Goal: Find contact information: Find contact information

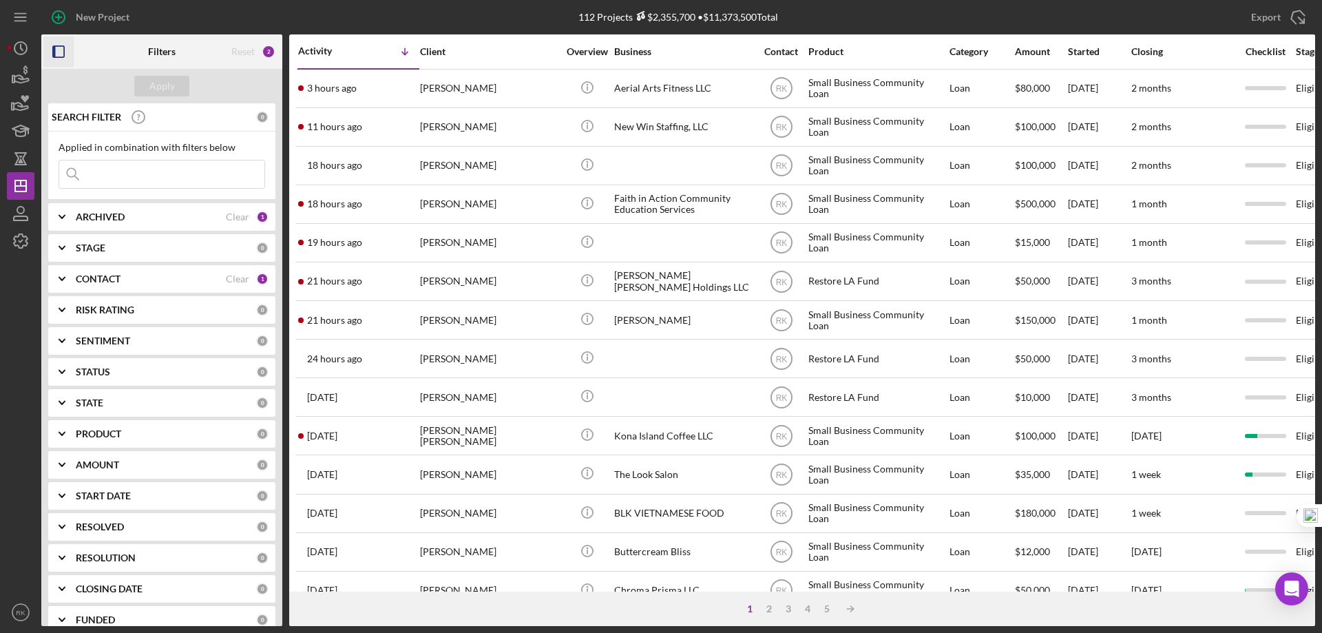
drag, startPoint x: 57, startPoint y: 51, endPoint x: 171, endPoint y: 117, distance: 132.0
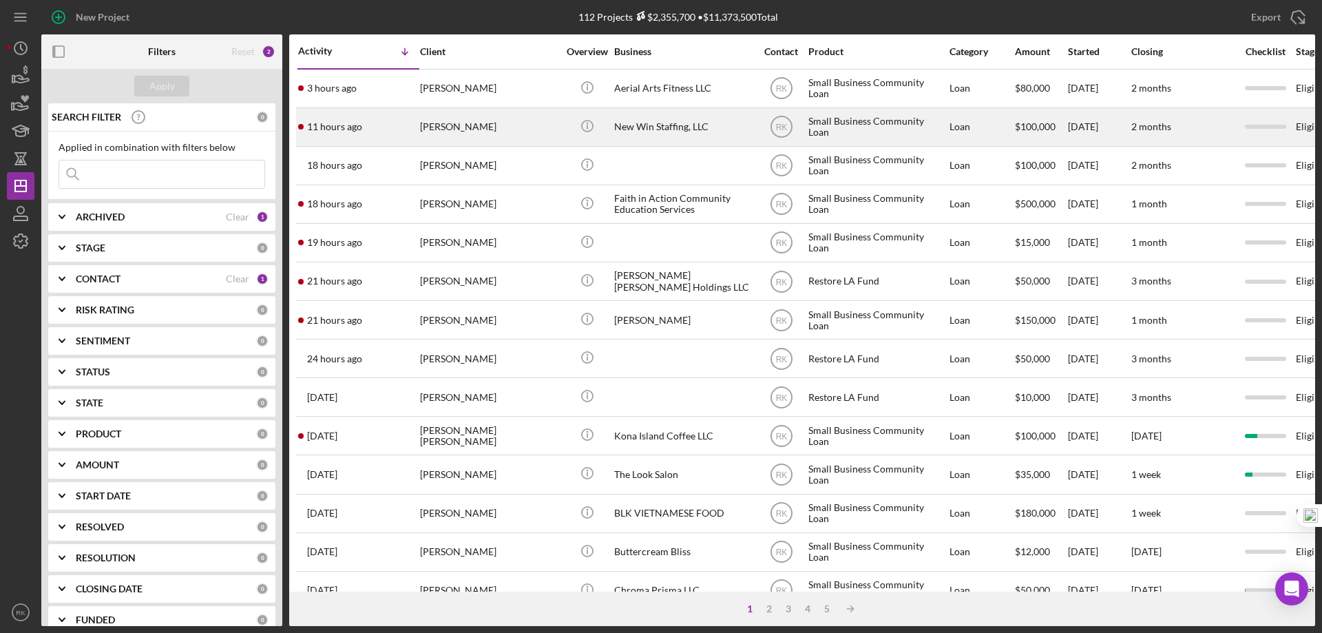
click at [57, 51] on icon "button" at bounding box center [58, 51] width 31 height 31
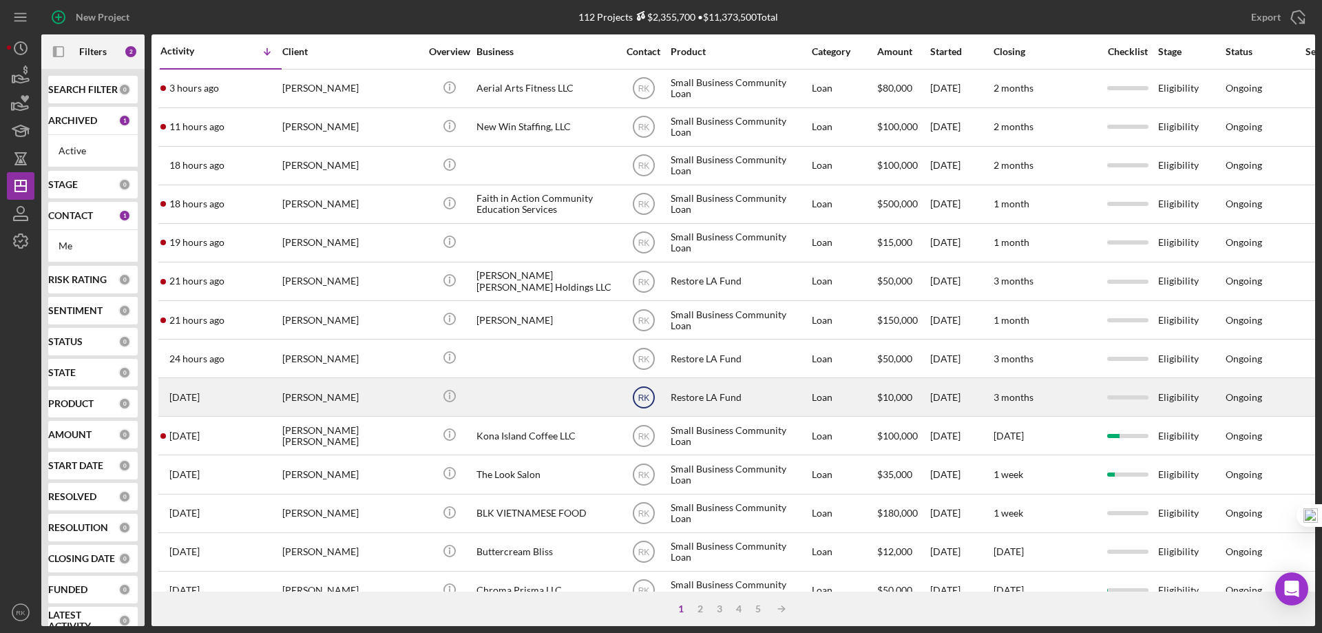
click at [648, 396] on text "RK" at bounding box center [643, 397] width 12 height 10
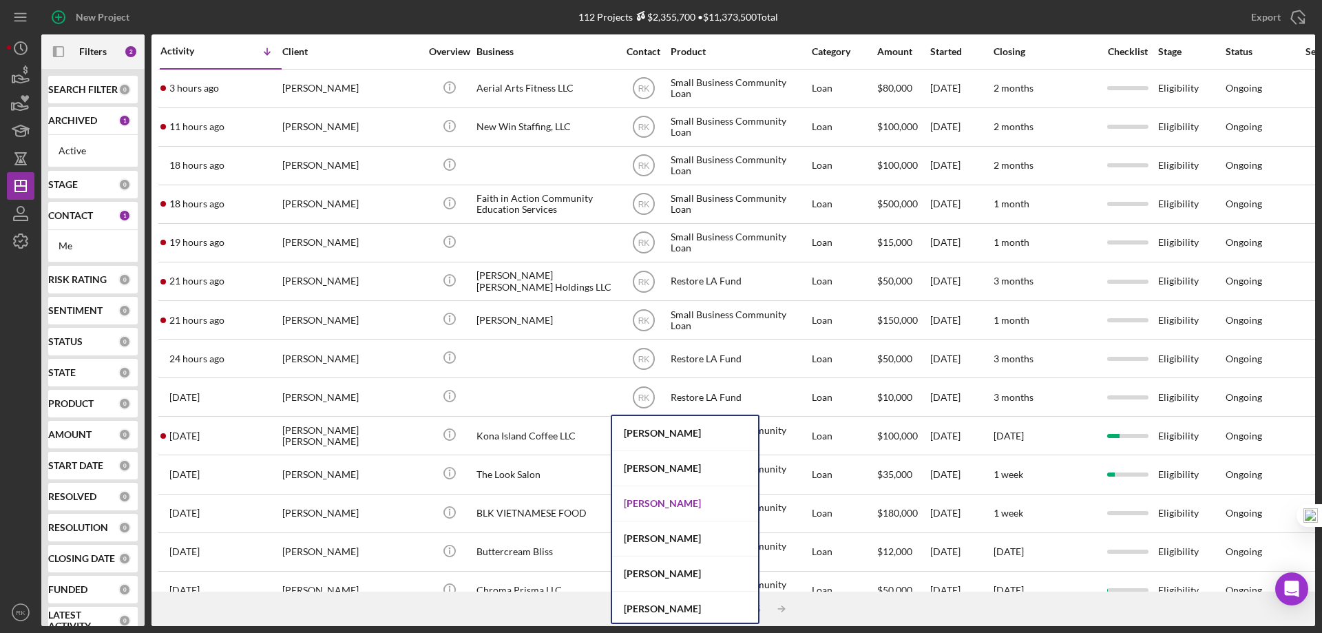
scroll to position [527, 0]
click at [665, 503] on div "[PERSON_NAME]" at bounding box center [685, 502] width 146 height 35
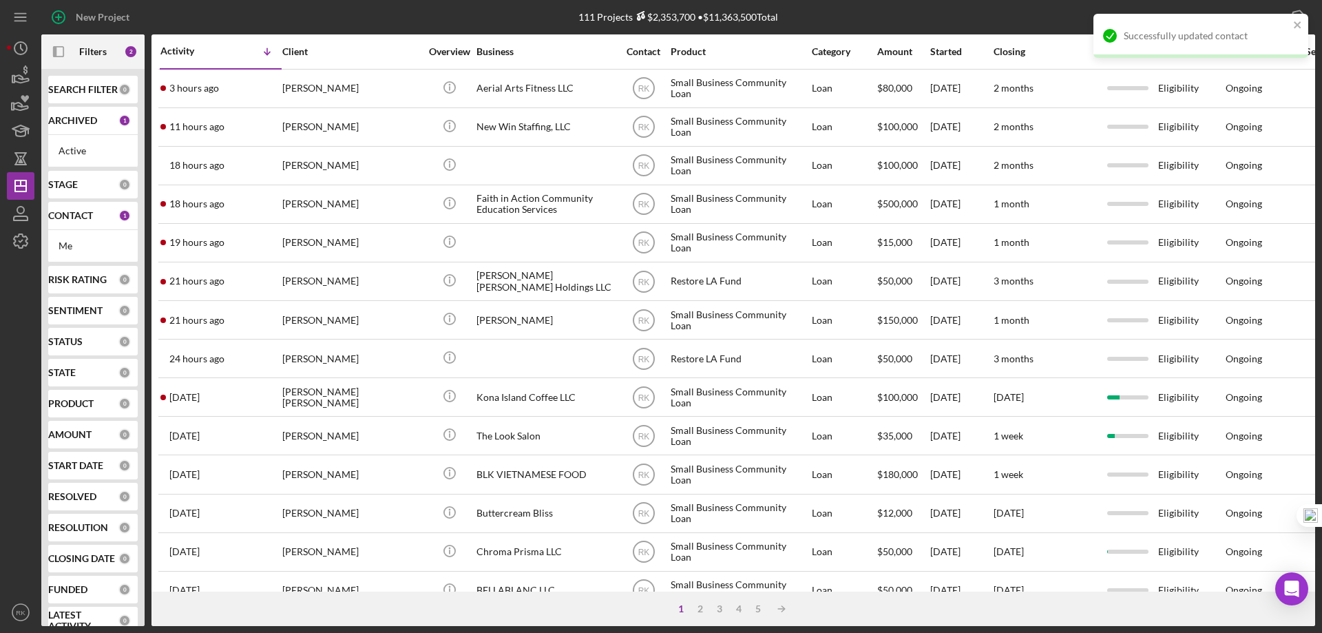
click at [646, 361] on text "RK" at bounding box center [643, 359] width 12 height 10
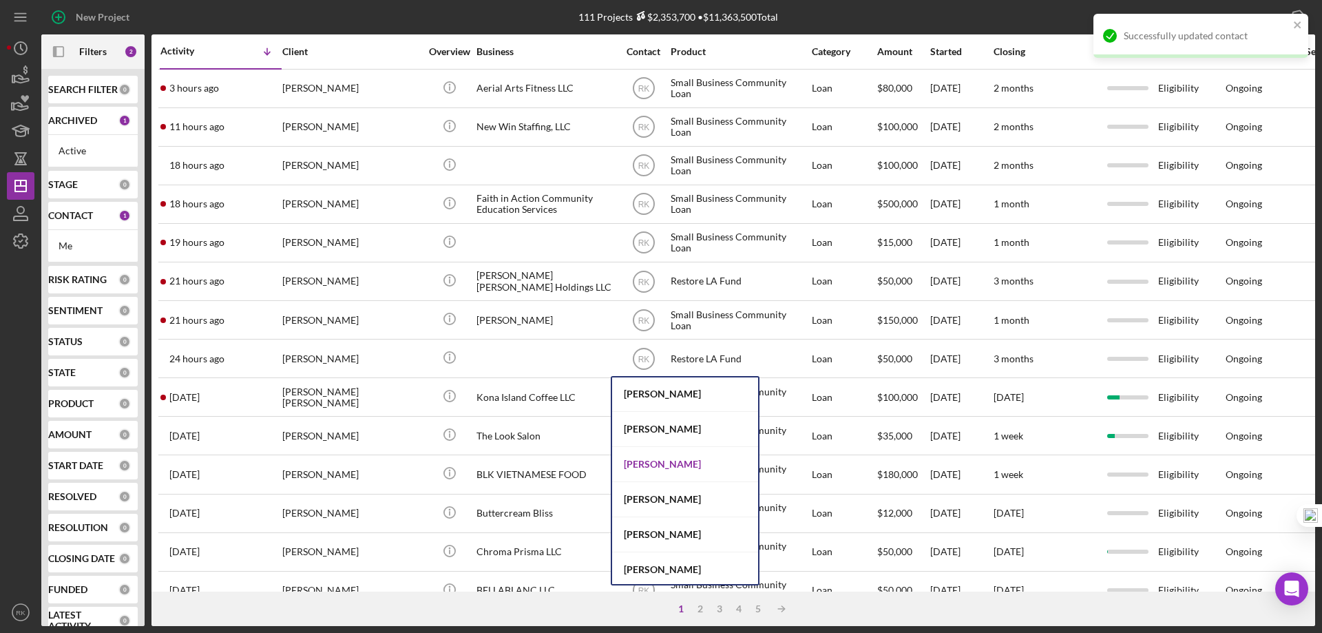
click at [657, 468] on div "[PERSON_NAME]" at bounding box center [685, 464] width 146 height 35
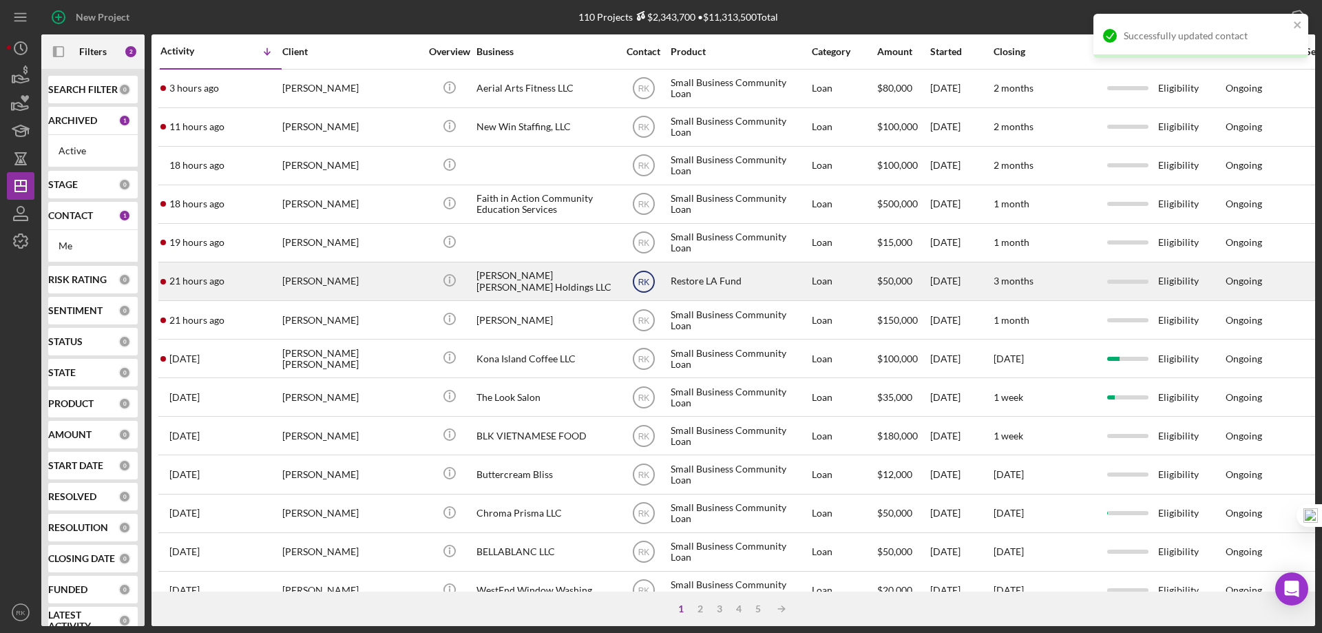
click at [643, 282] on text "RK" at bounding box center [643, 282] width 12 height 10
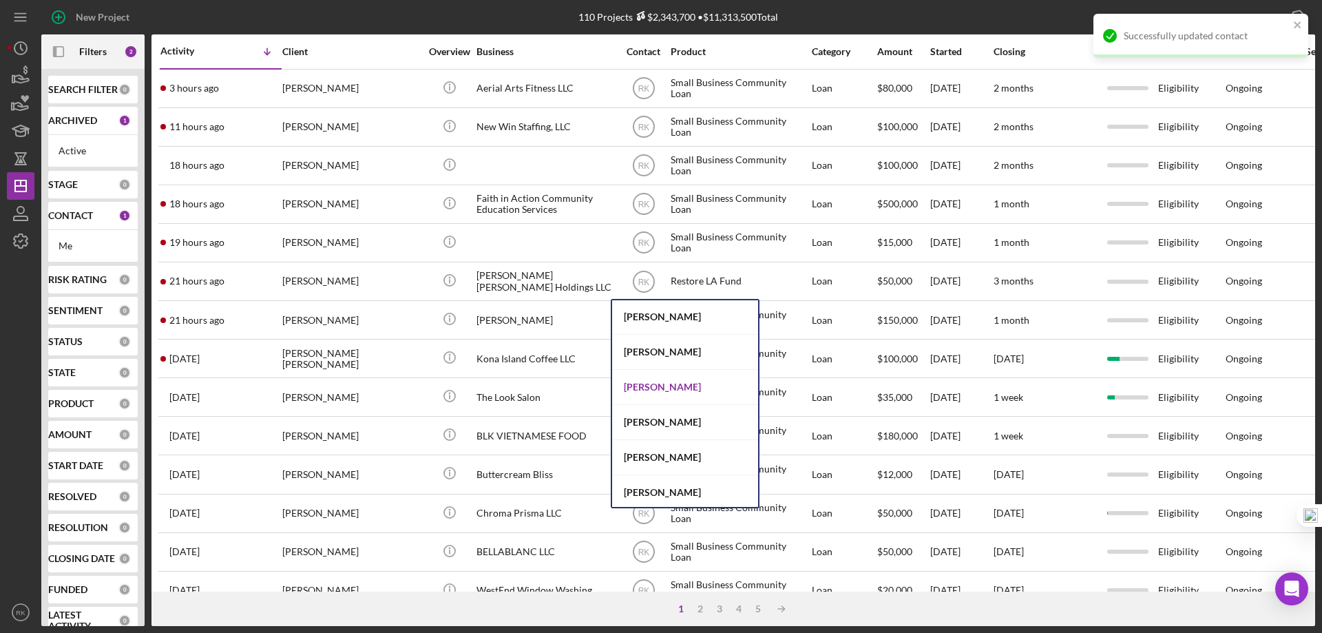
click at [659, 388] on div "[PERSON_NAME]" at bounding box center [685, 387] width 146 height 35
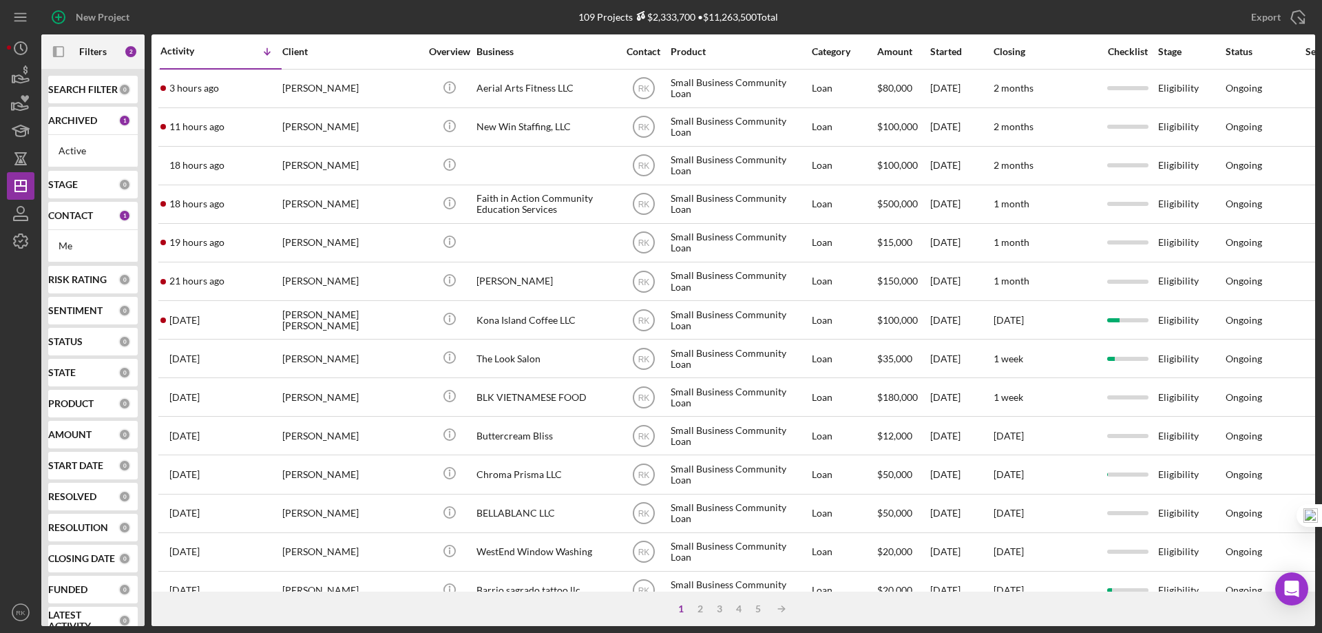
click at [65, 124] on b "ARCHIVED" at bounding box center [72, 120] width 49 height 11
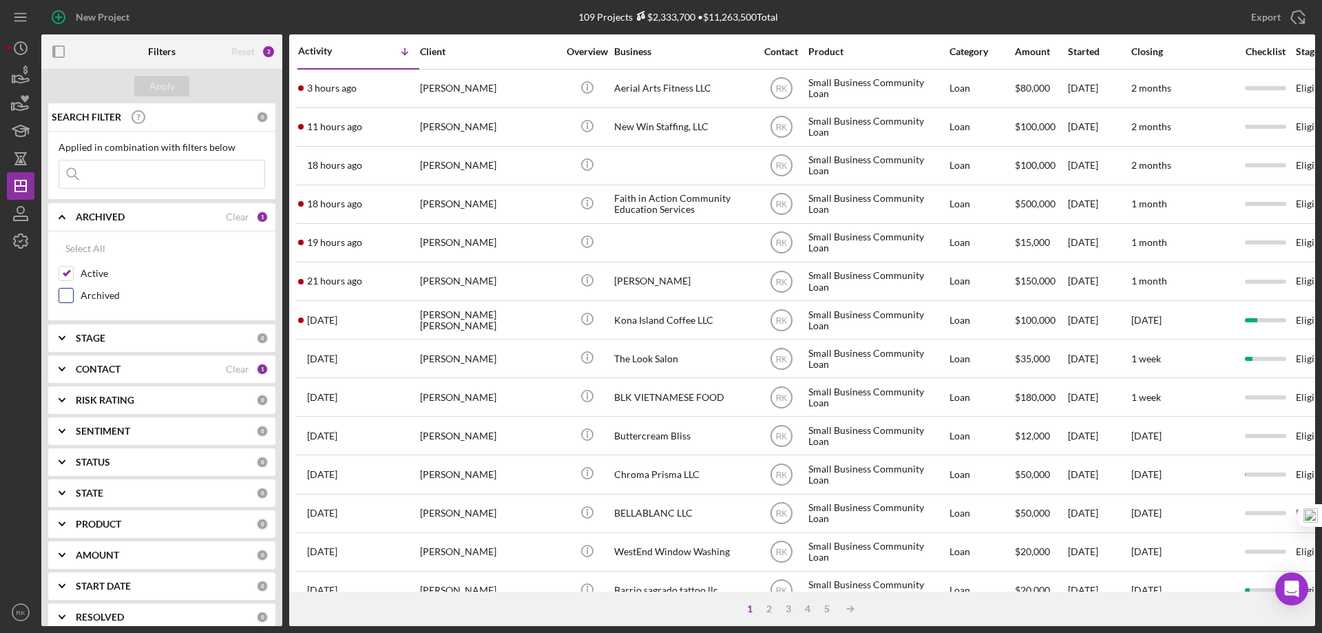
click at [71, 296] on input "Archived" at bounding box center [66, 295] width 14 height 14
checkbox input "true"
click at [67, 371] on icon "Icon/Expander" at bounding box center [62, 369] width 34 height 34
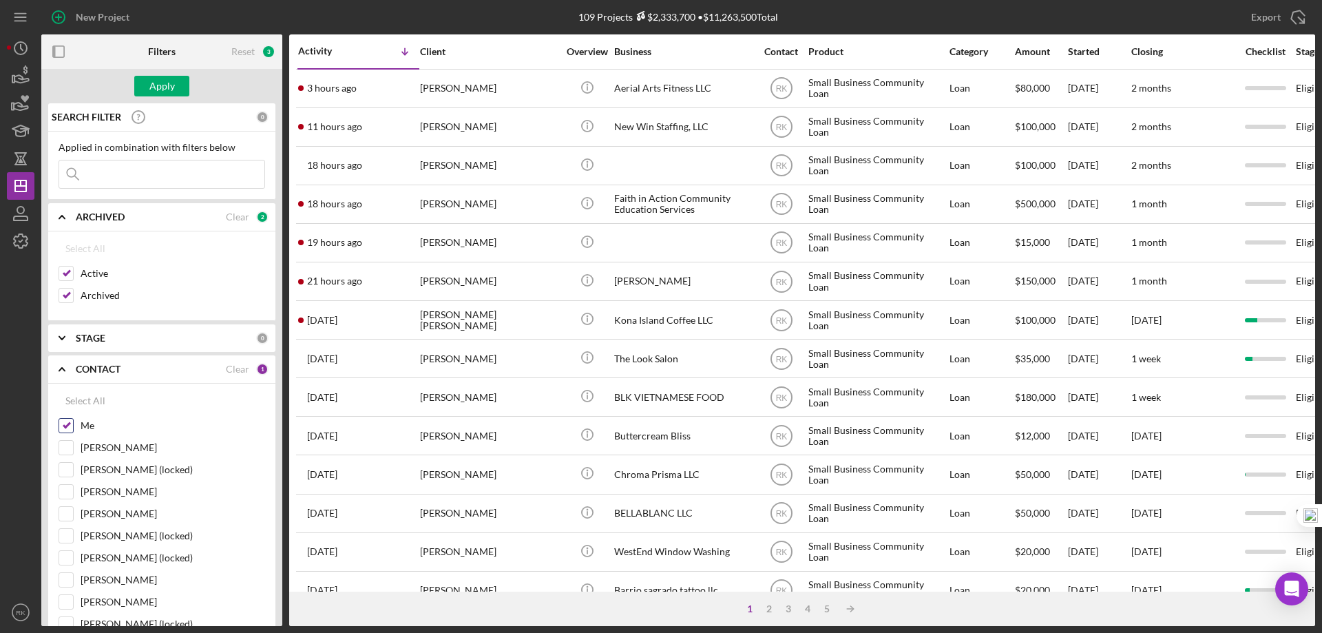
click at [70, 425] on input "Me" at bounding box center [66, 426] width 14 height 14
checkbox input "false"
drag, startPoint x: 67, startPoint y: 577, endPoint x: 106, endPoint y: 413, distance: 168.3
click at [67, 577] on input "[PERSON_NAME]" at bounding box center [66, 580] width 14 height 14
checkbox input "true"
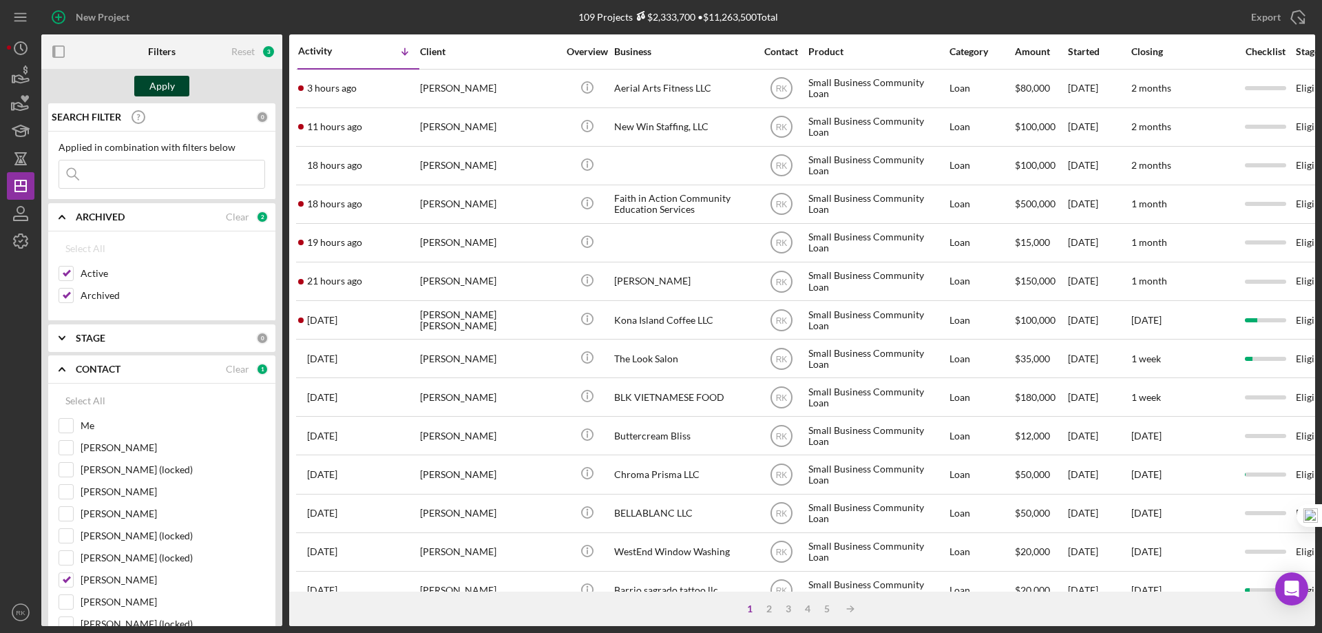
click at [160, 88] on div "Apply" at bounding box center [161, 86] width 25 height 21
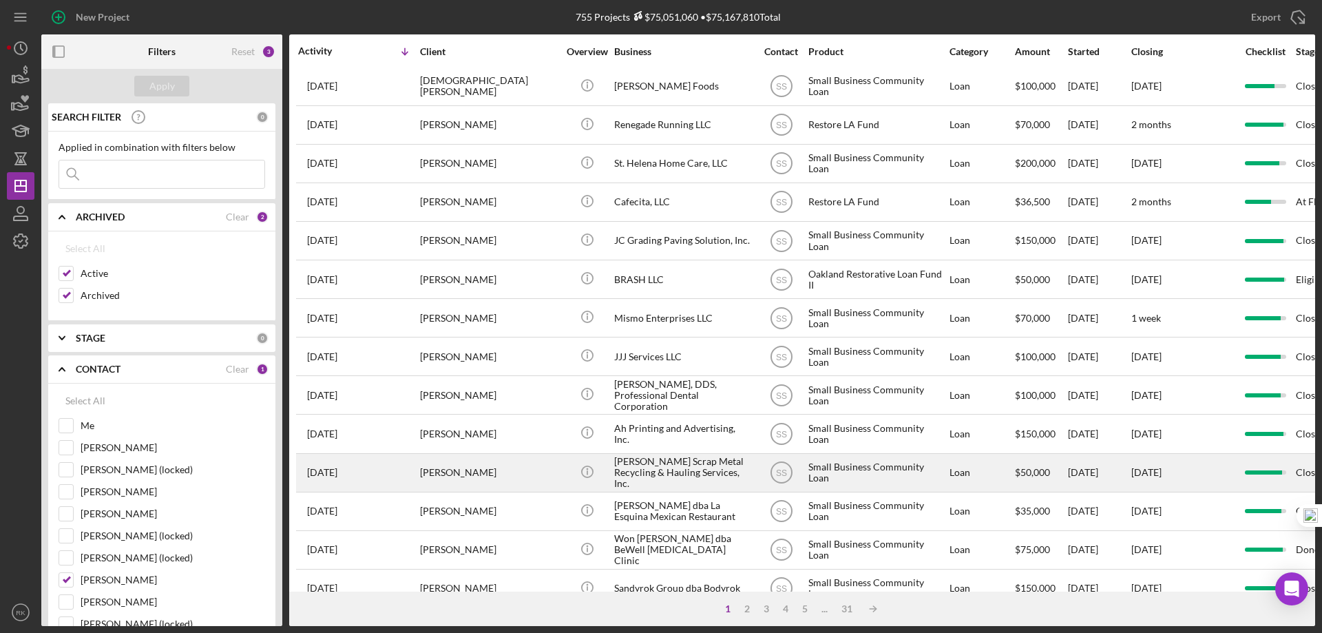
scroll to position [0, 0]
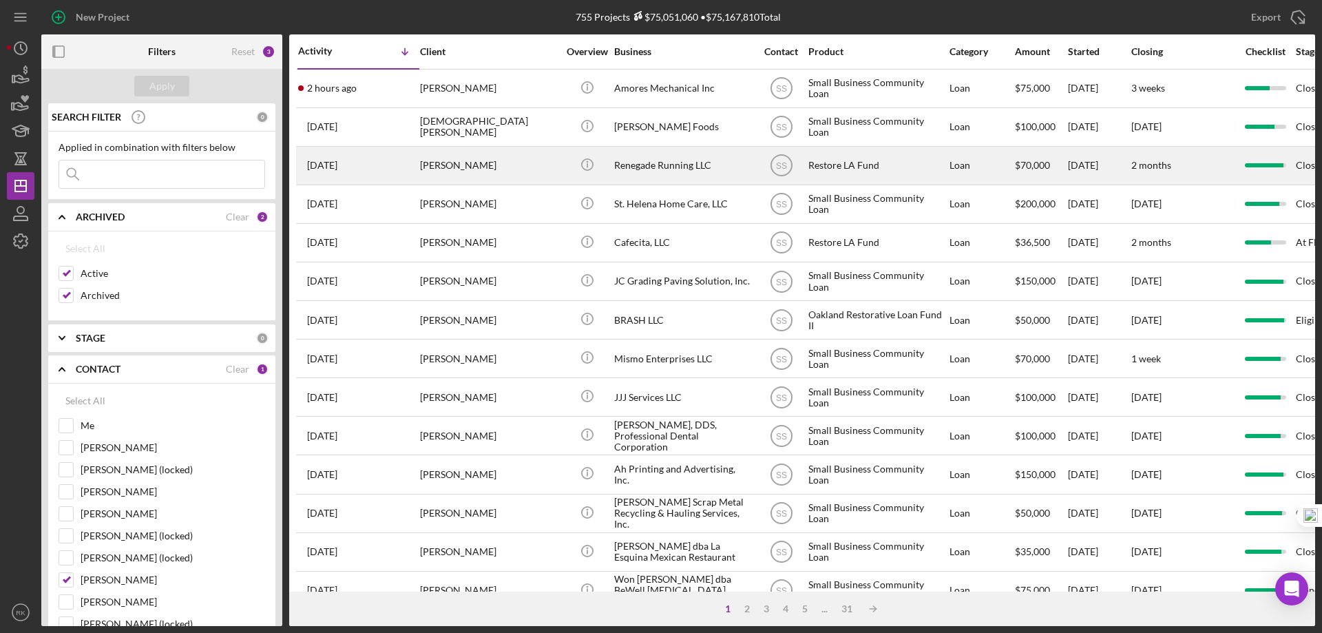
click at [659, 173] on div "Renegade Running LLC" at bounding box center [683, 165] width 138 height 36
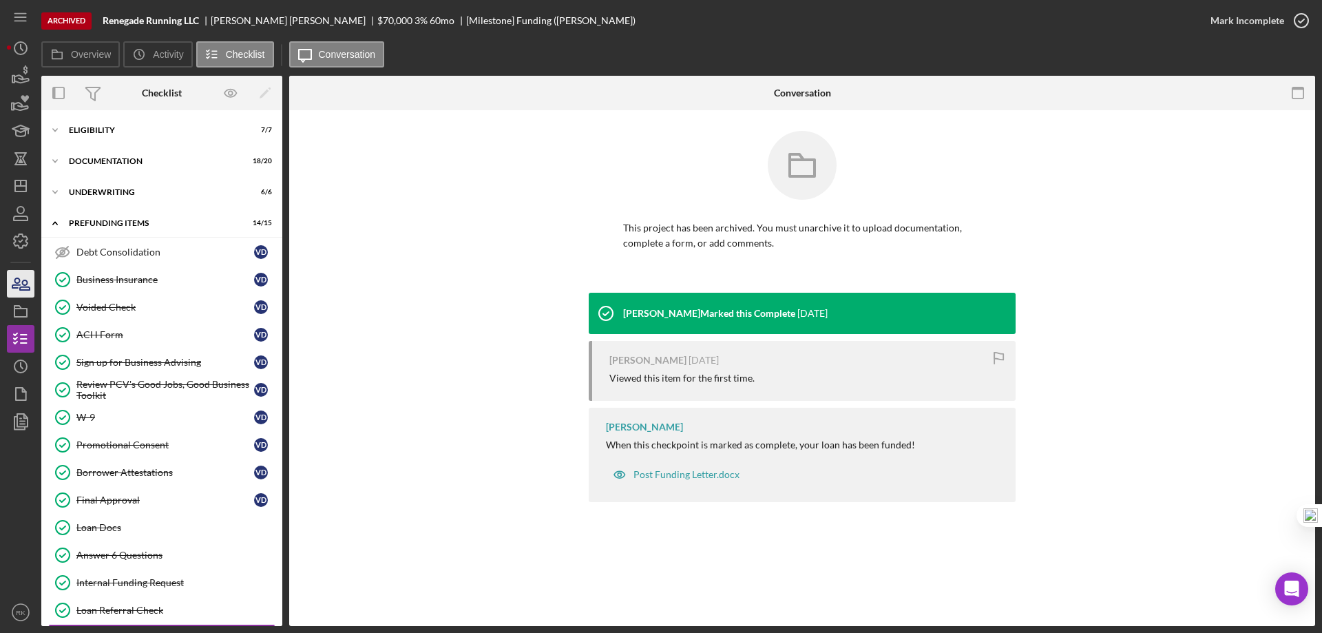
scroll to position [39, 0]
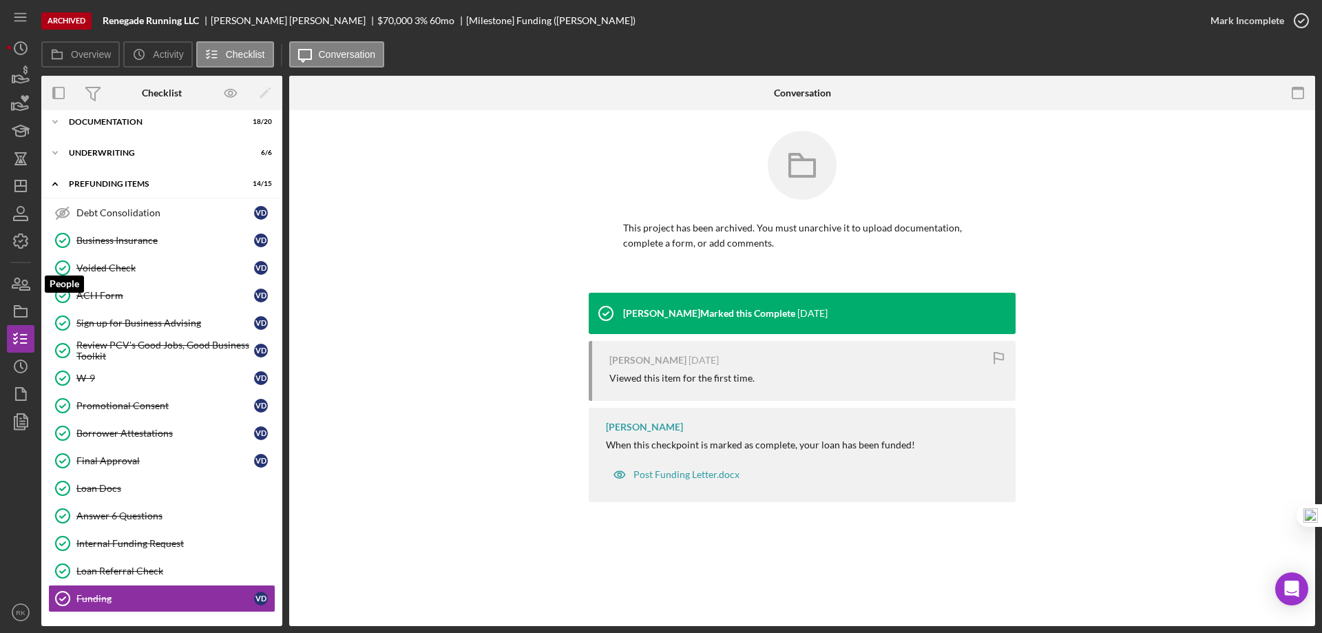
drag, startPoint x: 24, startPoint y: 295, endPoint x: 34, endPoint y: 309, distance: 17.2
click at [24, 295] on icon "button" at bounding box center [20, 283] width 34 height 34
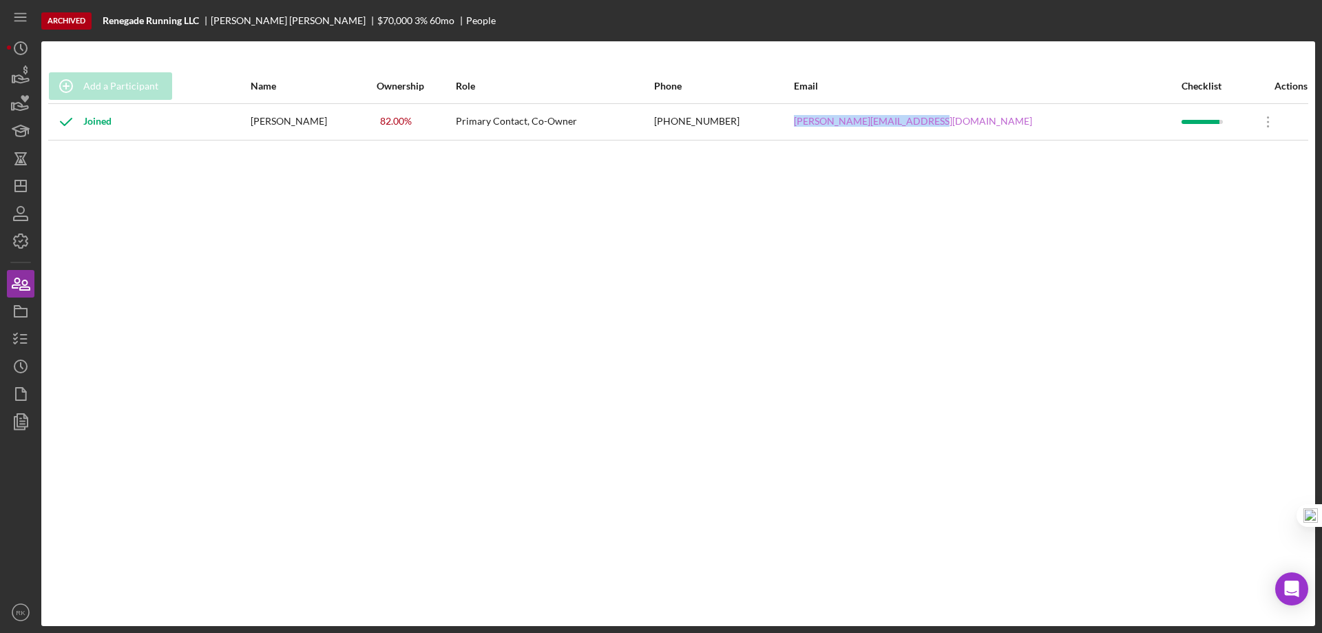
drag, startPoint x: 873, startPoint y: 121, endPoint x: 998, endPoint y: 122, distance: 124.6
click at [1036, 121] on tr "Joined [PERSON_NAME] 82.00 % Primary Contact, Co-Owner [PHONE_NUMBER] [PERSON_N…" at bounding box center [678, 121] width 1260 height 36
copy tr "[PERSON_NAME][EMAIL_ADDRESS][DOMAIN_NAME]"
click at [19, 189] on icon "Icon/Dashboard" at bounding box center [20, 186] width 34 height 34
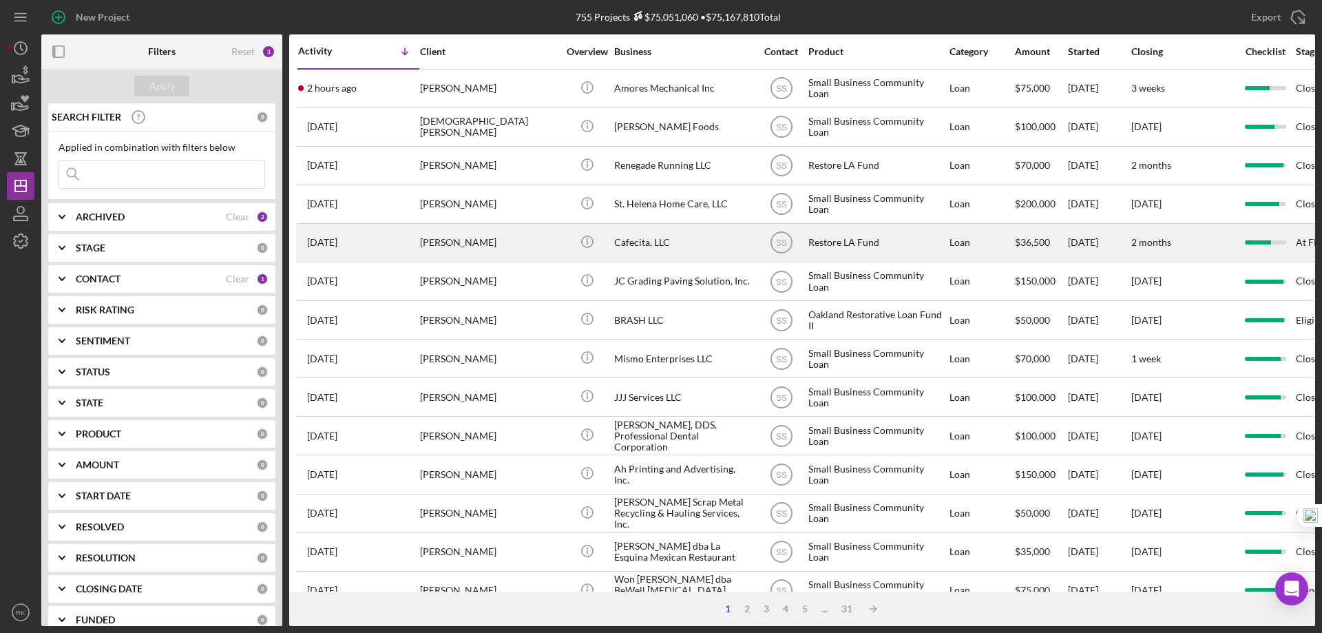
click at [632, 252] on div "Cafecita, LLC" at bounding box center [683, 242] width 138 height 36
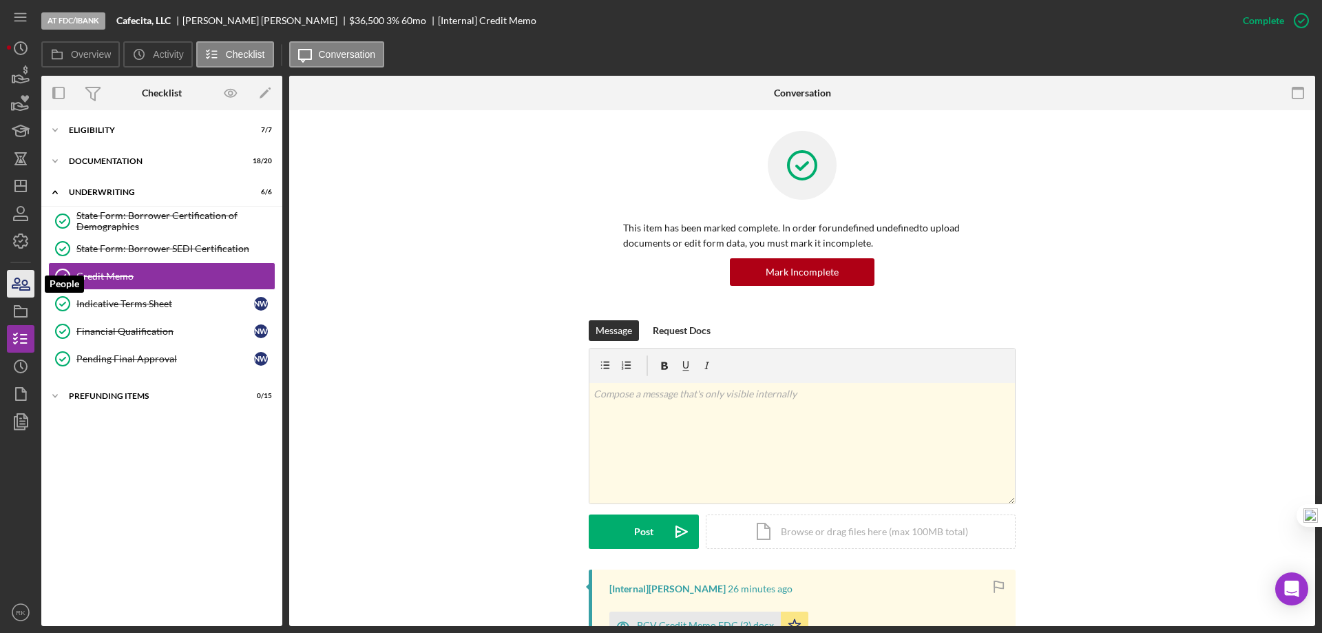
click at [24, 277] on icon "button" at bounding box center [20, 283] width 34 height 34
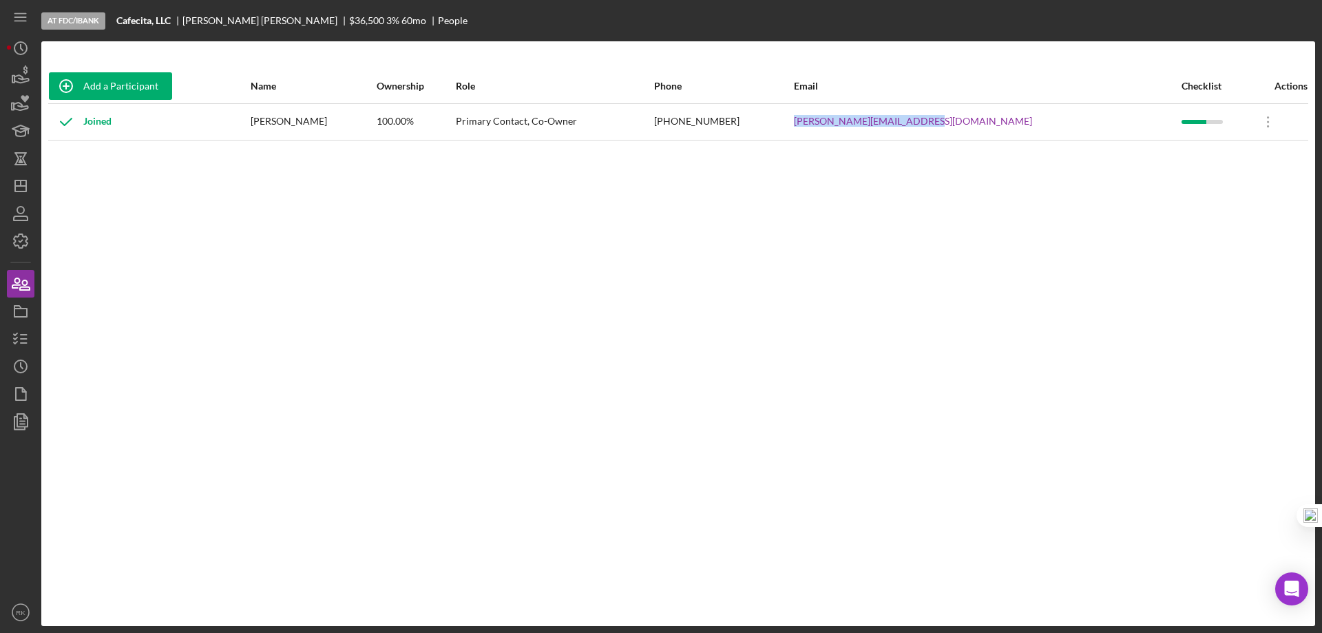
drag, startPoint x: 896, startPoint y: 117, endPoint x: 1031, endPoint y: 112, distance: 134.4
click at [1031, 112] on tr "Joined [PERSON_NAME] 100.00% Primary Contact, Co-Owner [PHONE_NUMBER] [PERSON_N…" at bounding box center [678, 121] width 1260 height 36
copy tr "[PERSON_NAME][EMAIL_ADDRESS][DOMAIN_NAME]"
click at [23, 182] on icon "Icon/Dashboard" at bounding box center [20, 186] width 34 height 34
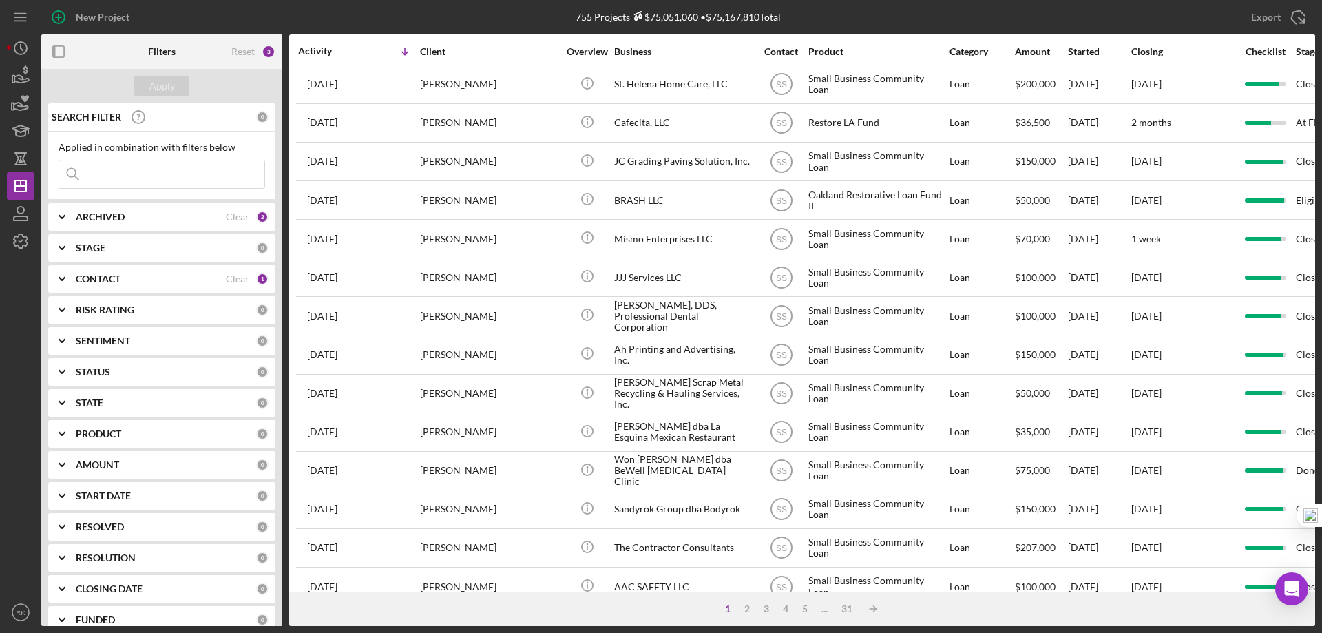
scroll to position [119, 0]
click at [123, 173] on input at bounding box center [161, 174] width 205 height 28
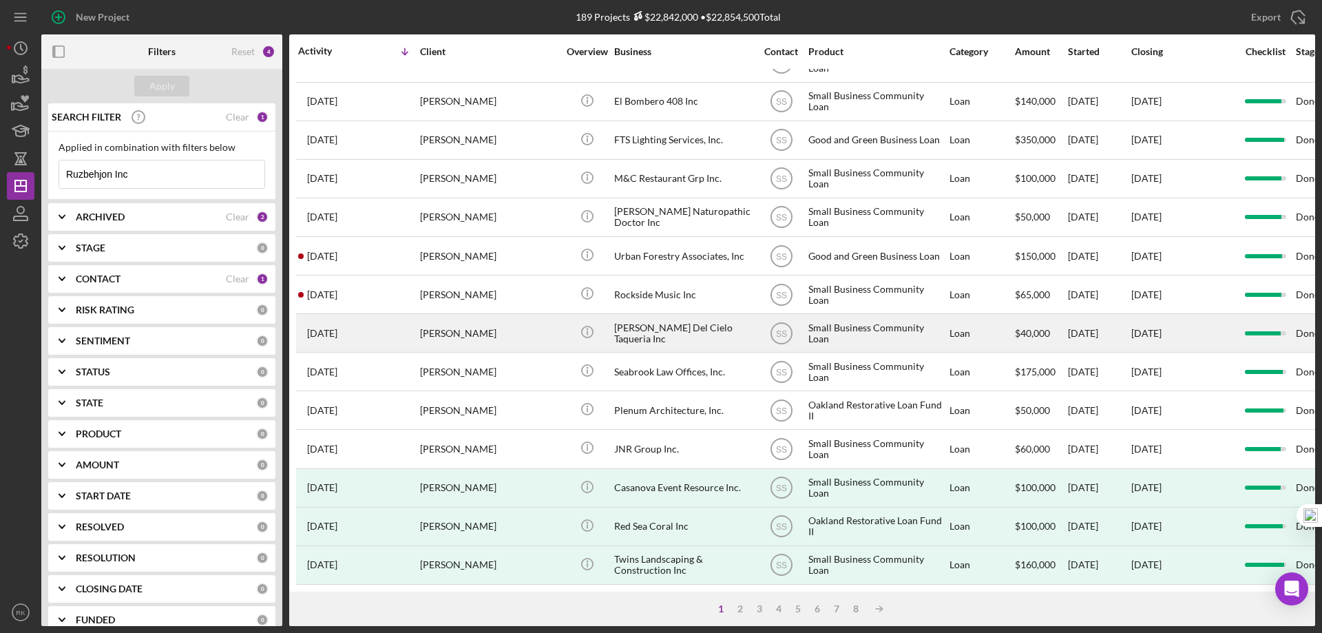
scroll to position [461, 0]
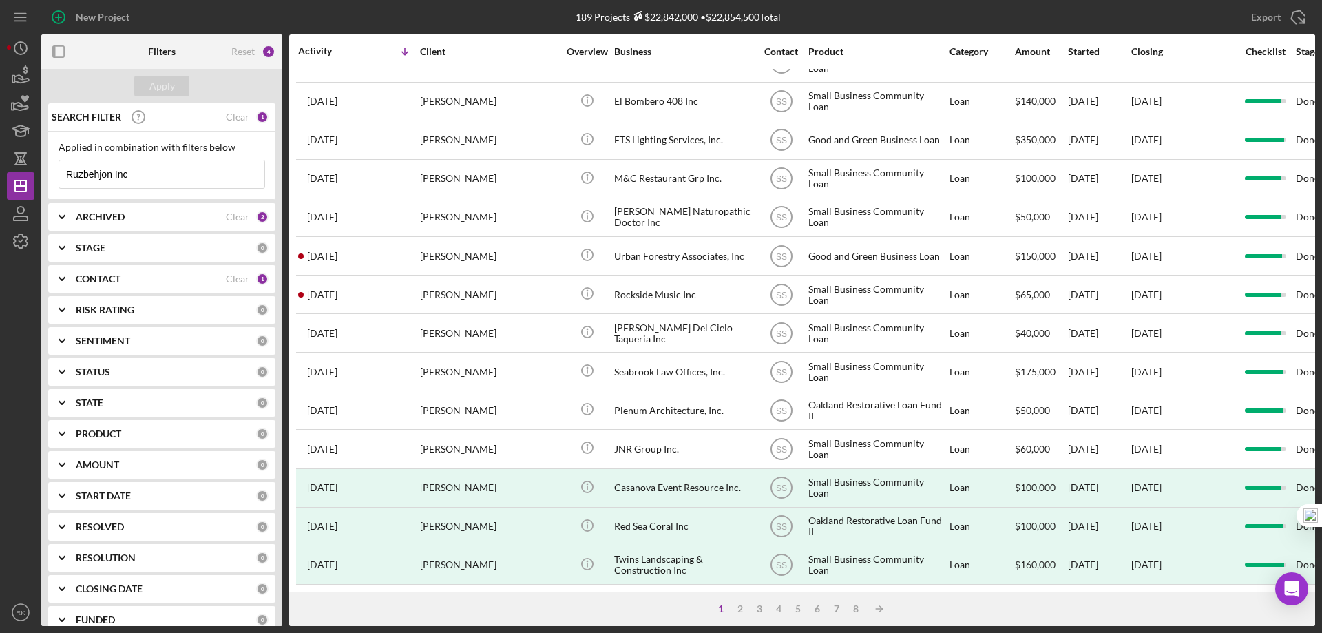
type input "Ruzbehjon Inc"
click at [93, 280] on b "CONTACT" at bounding box center [98, 278] width 45 height 11
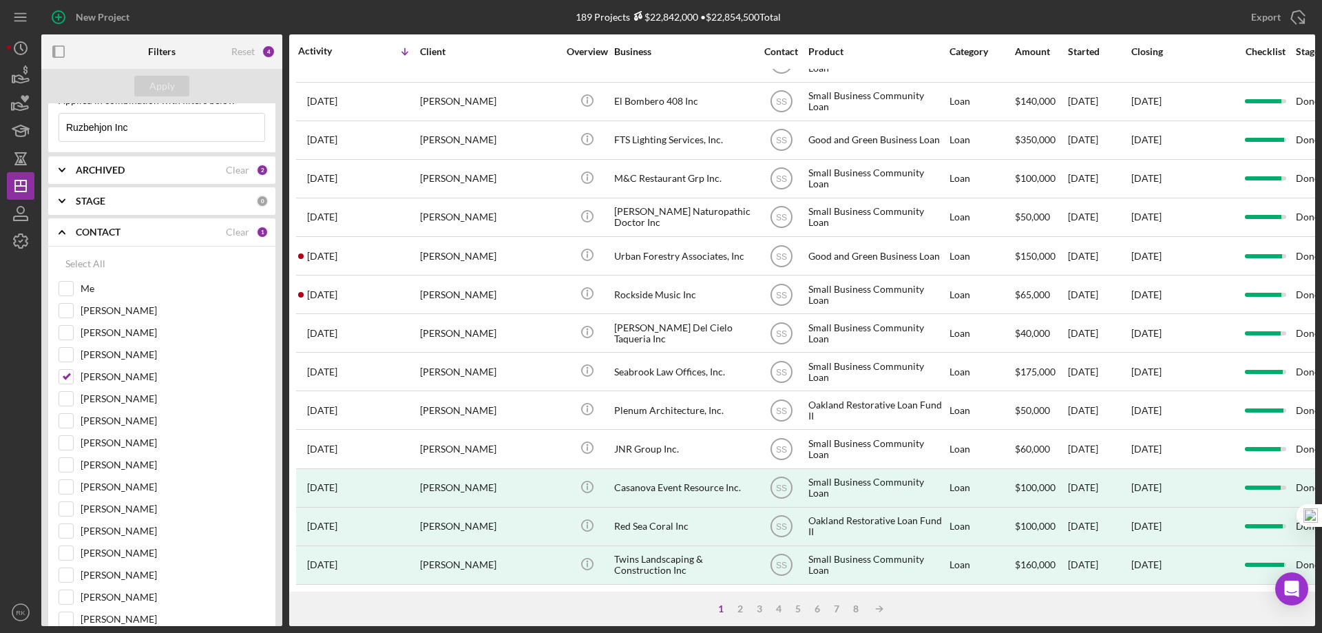
scroll to position [46, 0]
click at [97, 262] on div "Select All" at bounding box center [85, 265] width 40 height 28
checkbox input "true"
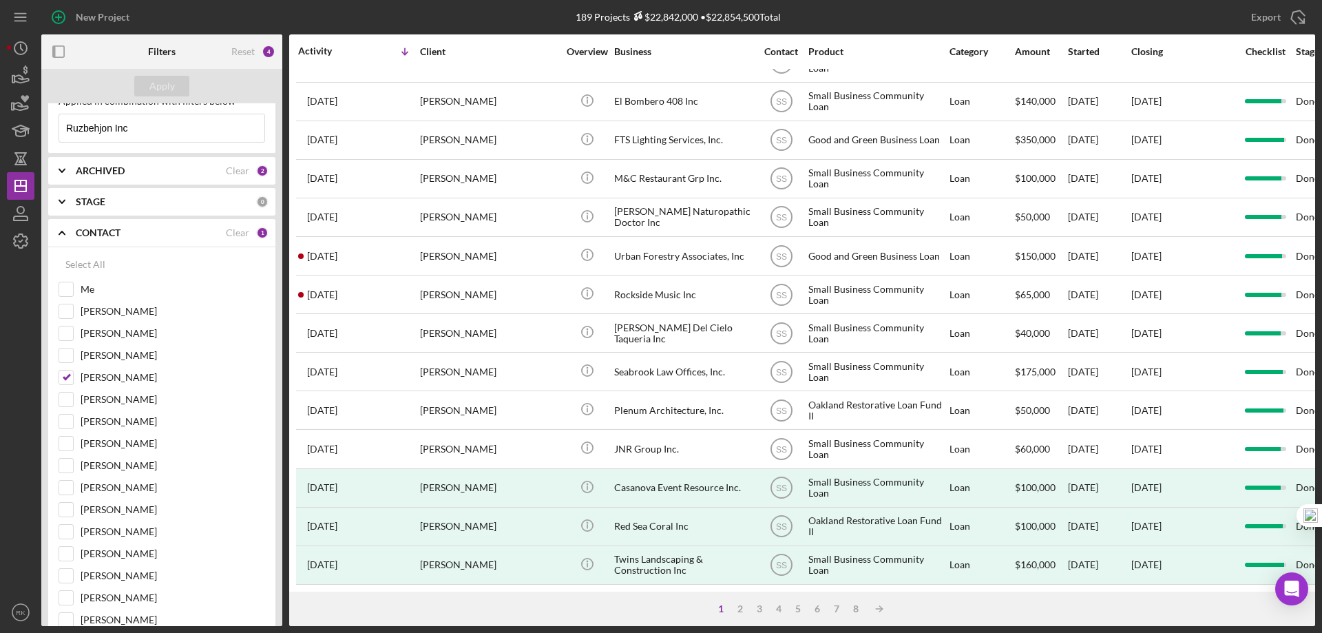
checkbox input "true"
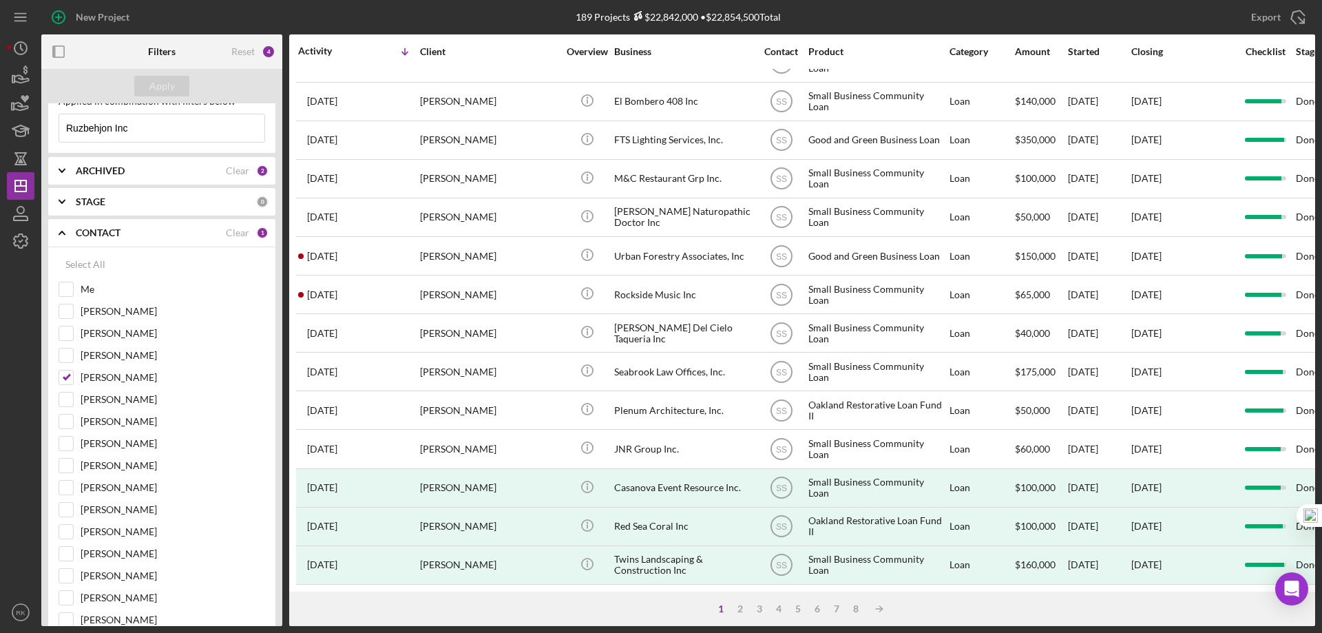
checkbox input "true"
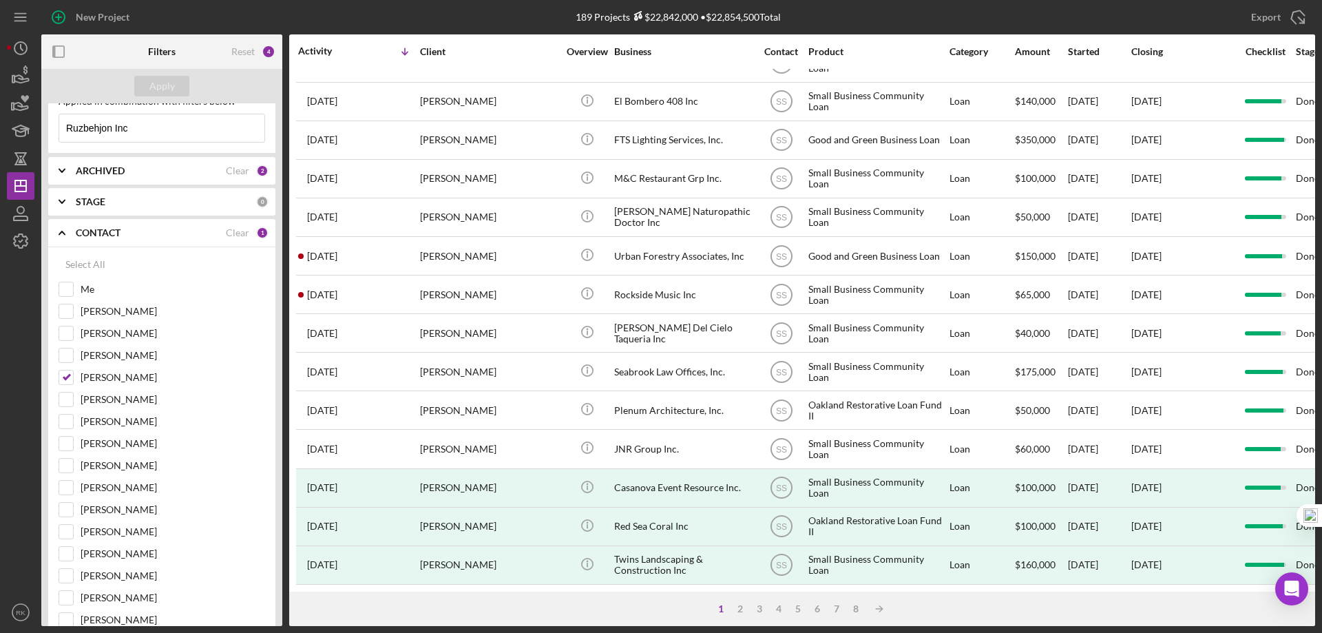
checkbox input "true"
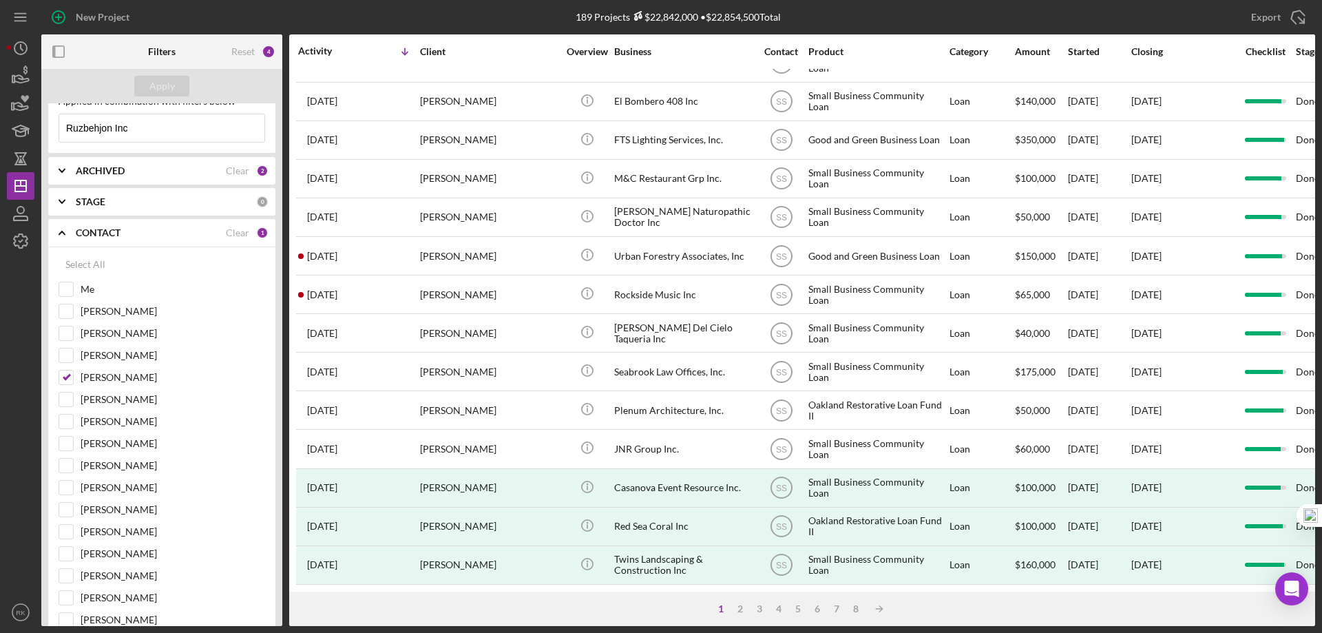
checkbox input "true"
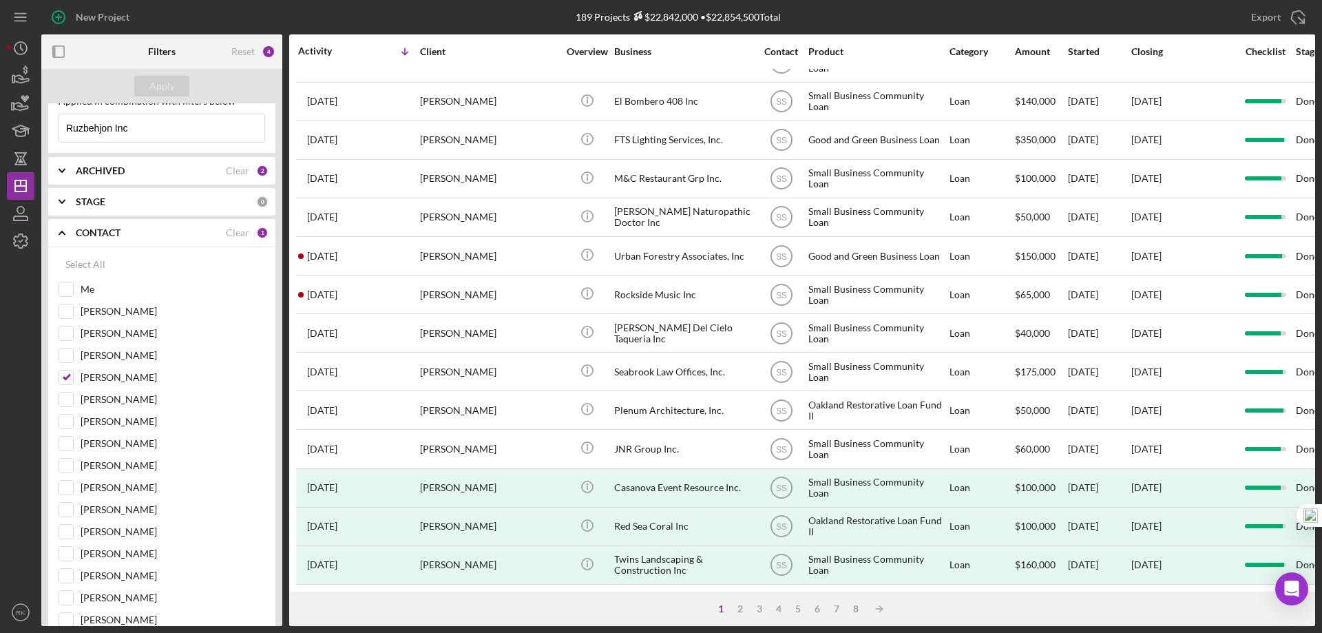
checkbox input "true"
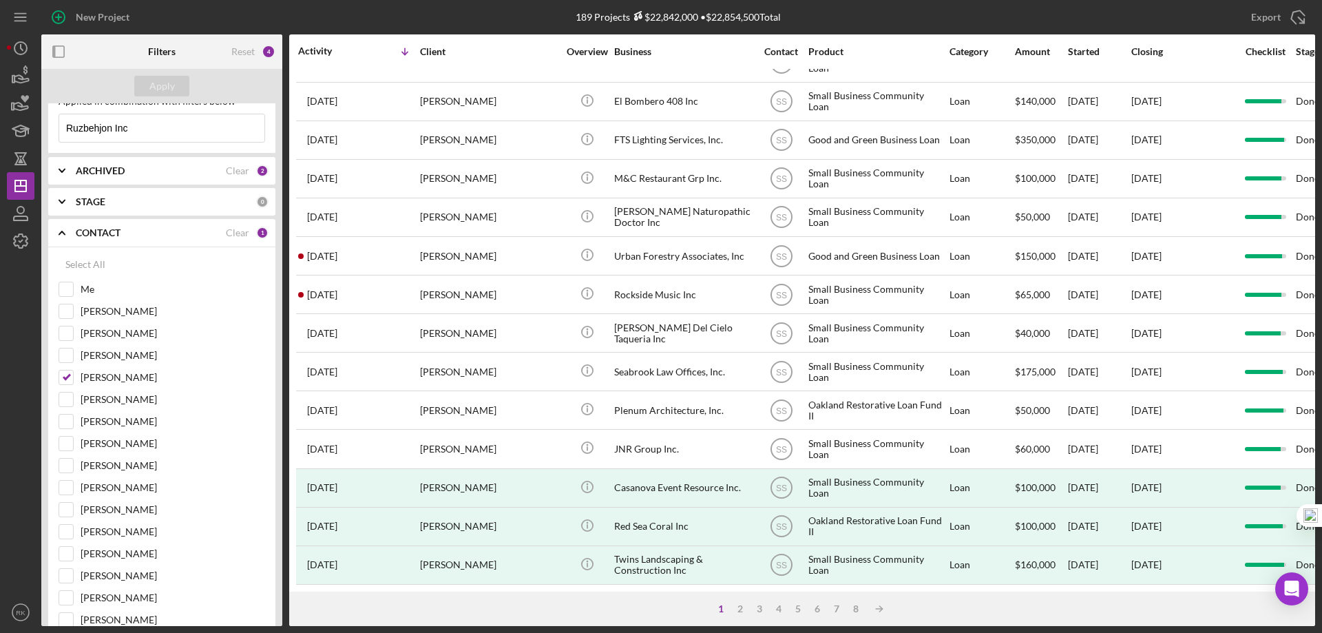
checkbox input "true"
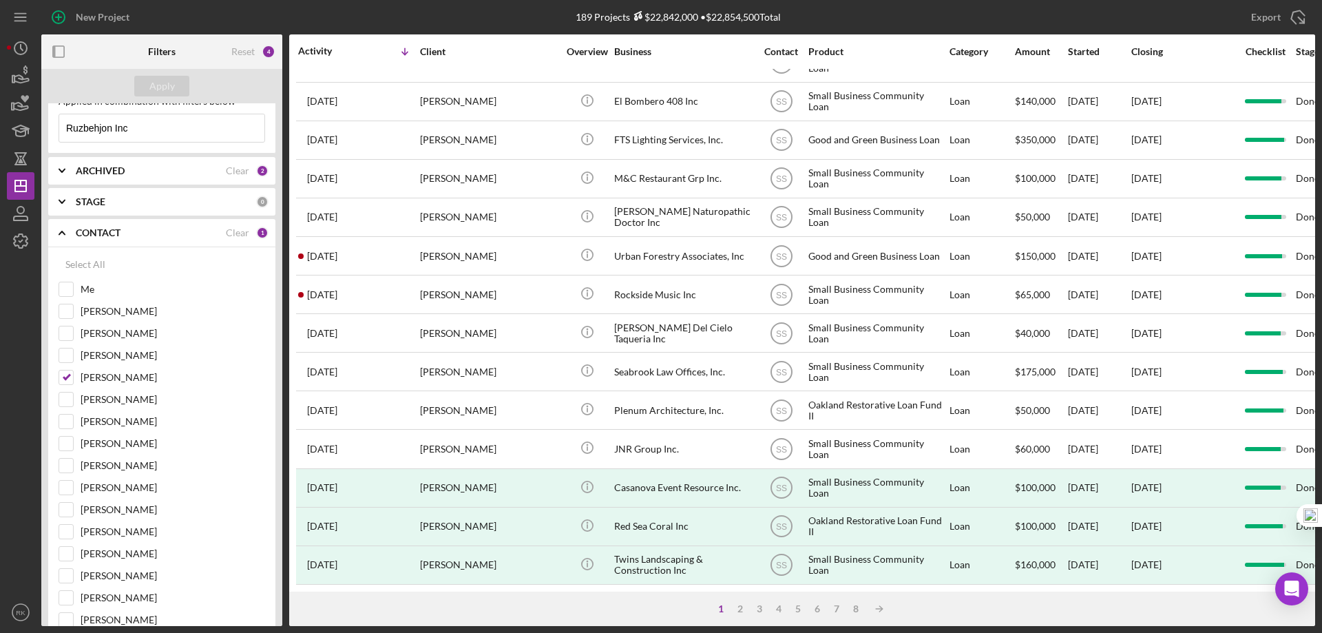
checkbox input "true"
click at [164, 74] on div "Apply" at bounding box center [161, 86] width 241 height 34
click at [160, 88] on div "Apply" at bounding box center [161, 86] width 25 height 21
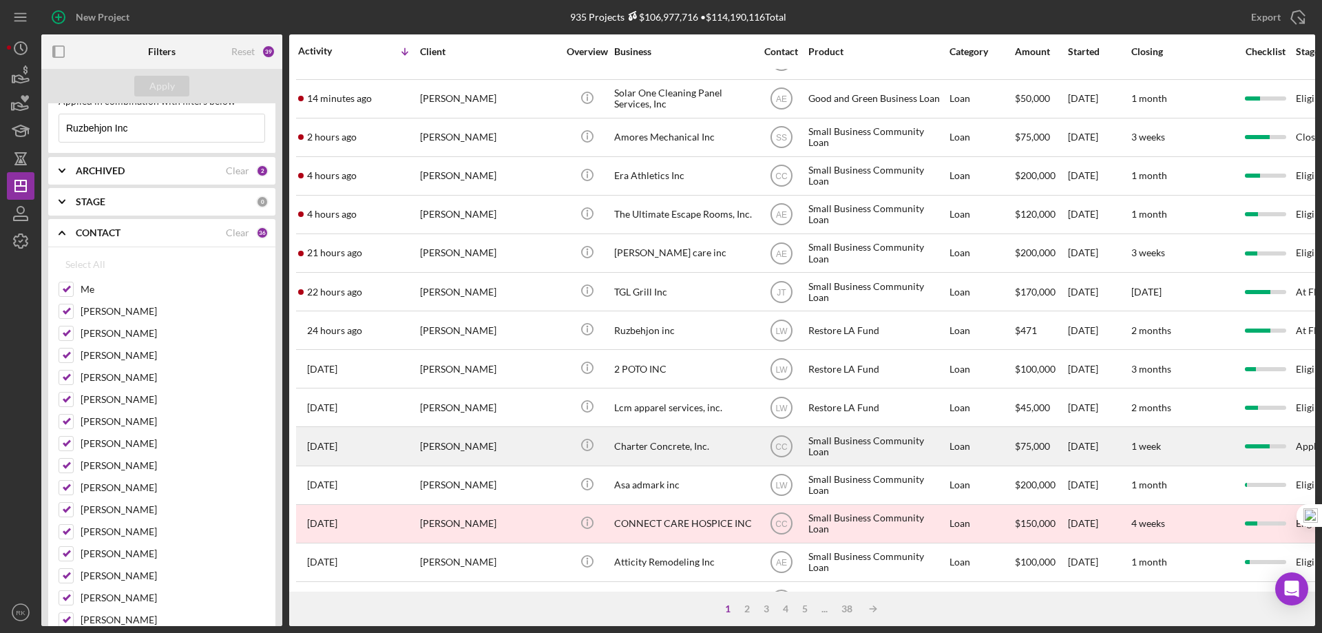
scroll to position [0, 0]
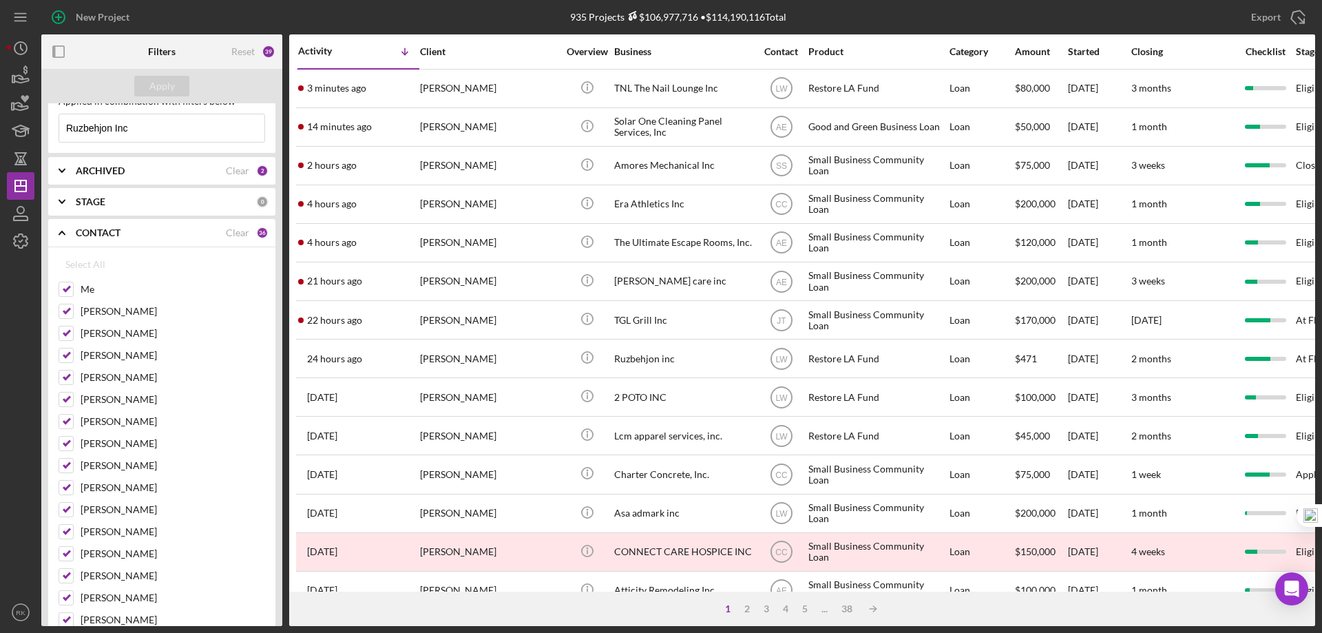
click at [85, 173] on b "ARCHIVED" at bounding box center [100, 170] width 49 height 11
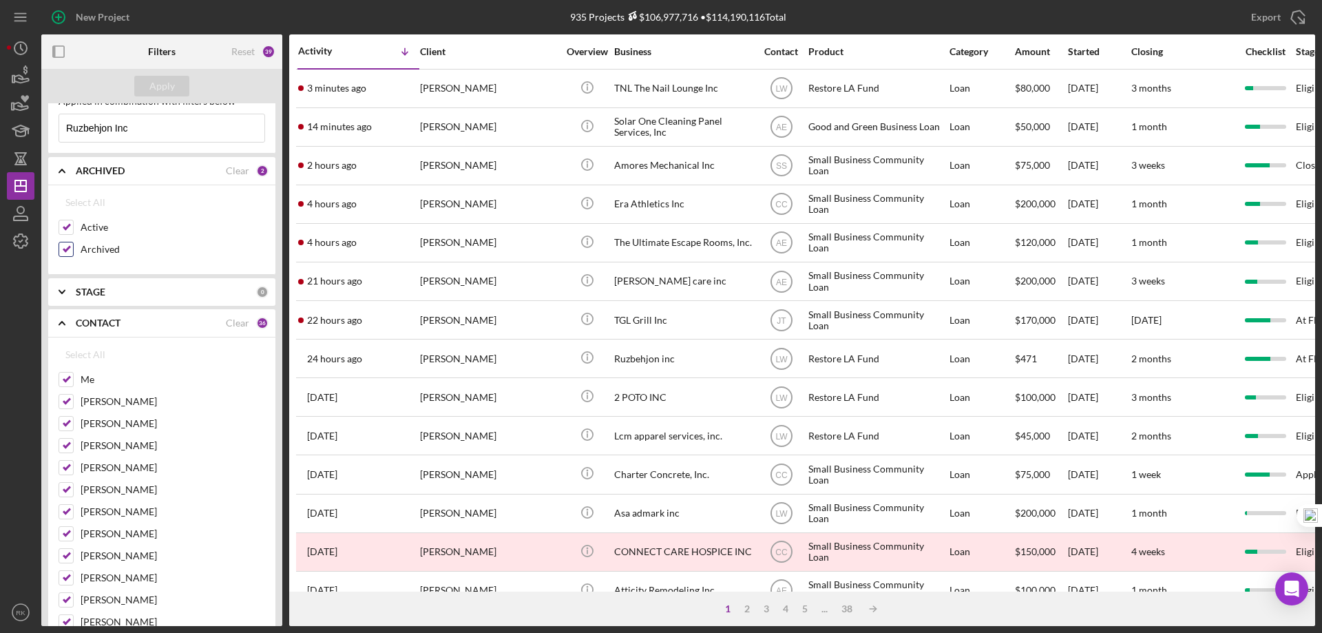
click at [62, 246] on input "Archived" at bounding box center [66, 249] width 14 height 14
checkbox input "false"
click at [153, 89] on div "Apply" at bounding box center [161, 86] width 25 height 21
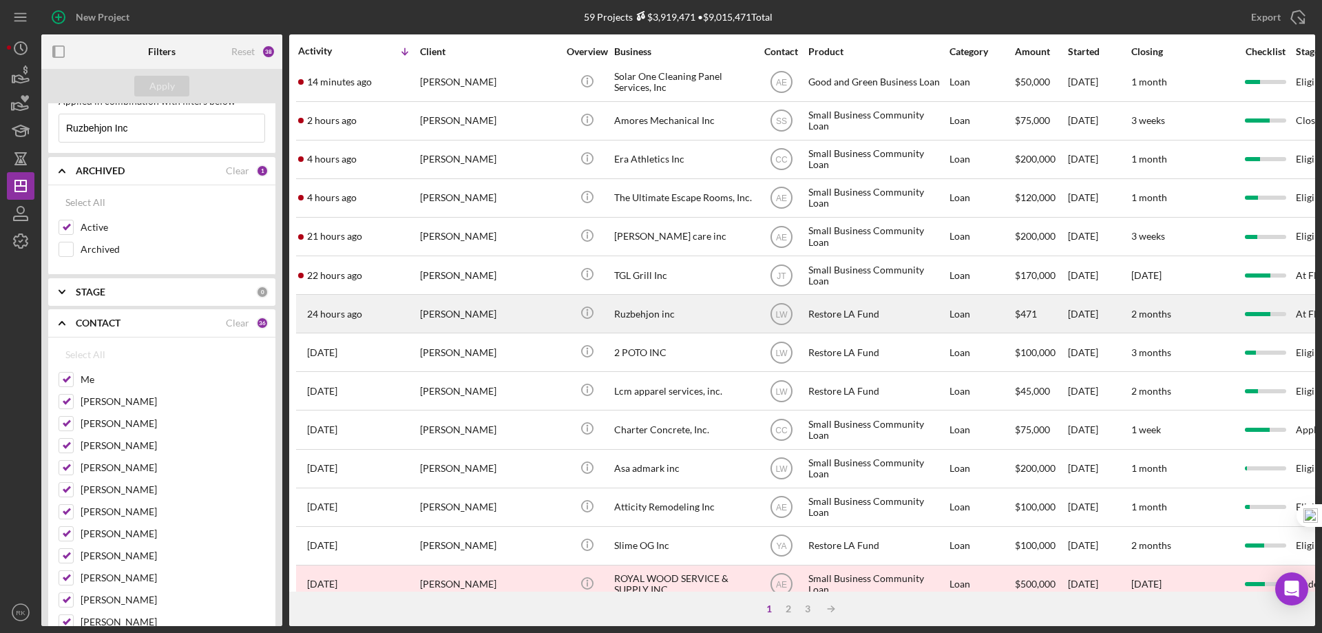
scroll to position [45, 0]
click at [655, 313] on div "Ruzbehjon inc" at bounding box center [683, 313] width 138 height 36
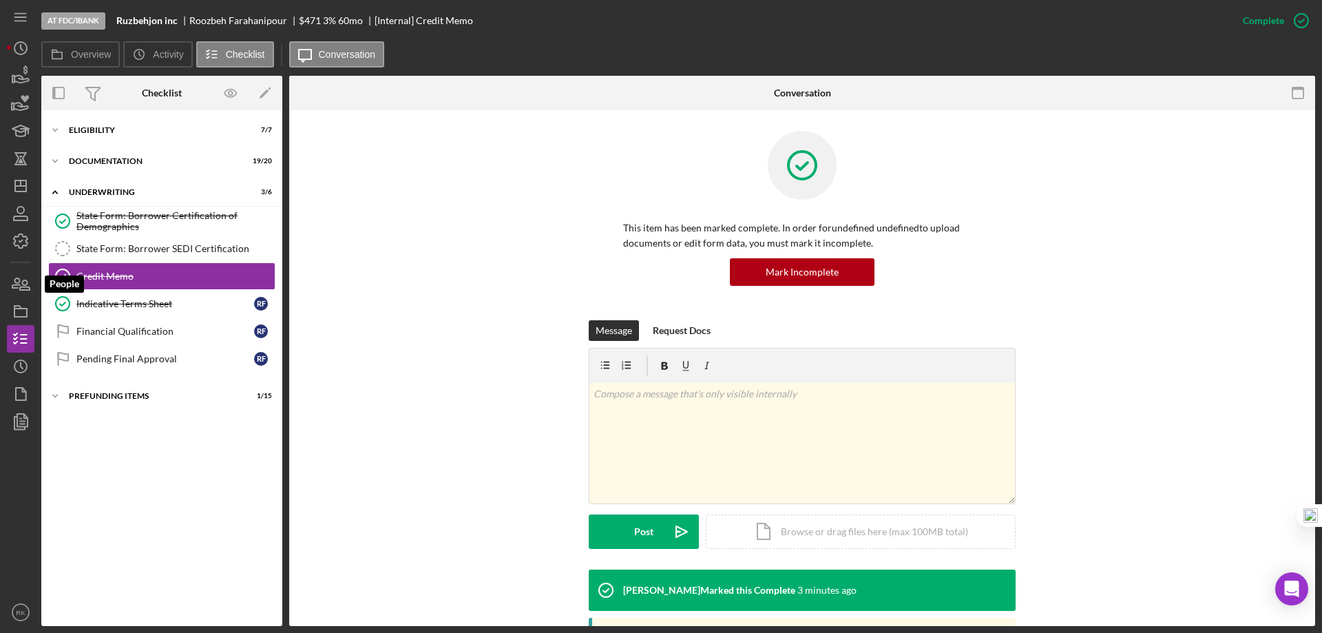
drag, startPoint x: 26, startPoint y: 288, endPoint x: 39, endPoint y: 296, distance: 14.5
click at [26, 288] on icon "button" at bounding box center [20, 283] width 34 height 34
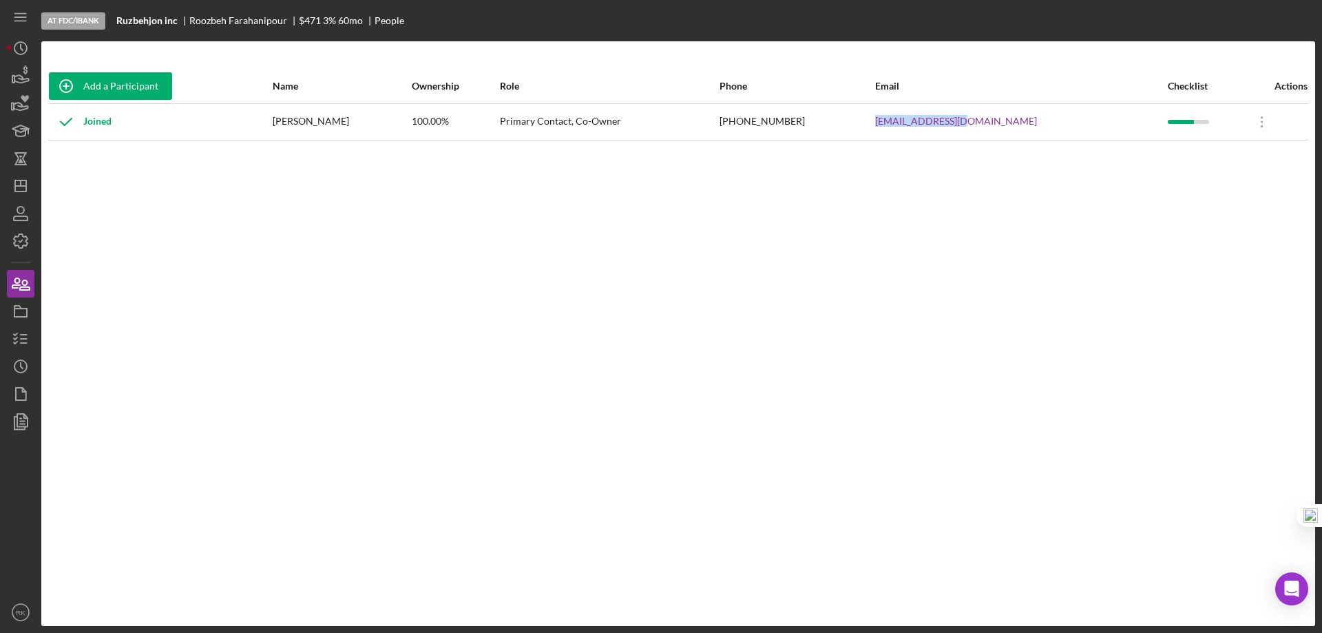
drag, startPoint x: 967, startPoint y: 121, endPoint x: 1063, endPoint y: 123, distance: 95.7
click at [1063, 123] on tr "Joined [PERSON_NAME] 100.00% Primary Contact, Co-Owner [PHONE_NUMBER] [EMAIL_AD…" at bounding box center [678, 121] width 1260 height 36
copy tr "[EMAIL_ADDRESS][DOMAIN_NAME]"
click at [19, 183] on icon "Icon/Dashboard" at bounding box center [20, 186] width 34 height 34
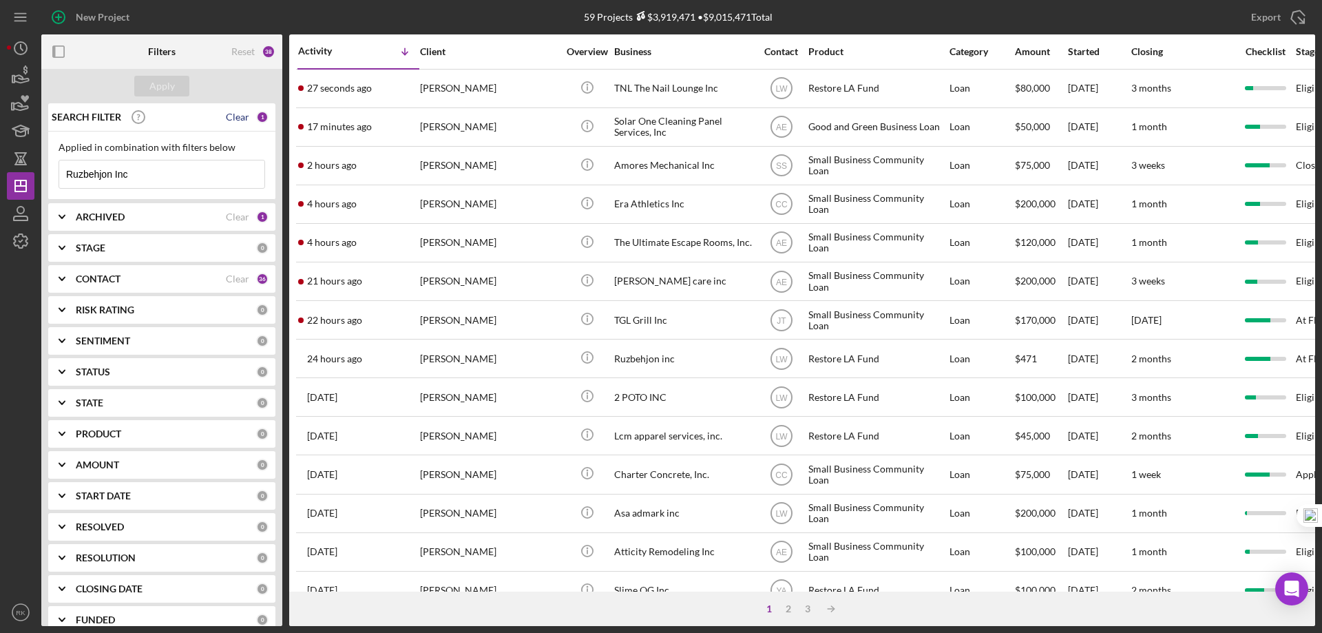
click at [235, 118] on div "Clear" at bounding box center [237, 117] width 23 height 11
drag, startPoint x: 234, startPoint y: 280, endPoint x: 196, endPoint y: 283, distance: 38.0
click at [234, 280] on div "Clear" at bounding box center [237, 278] width 23 height 11
click at [105, 280] on b "CONTACT" at bounding box center [98, 278] width 45 height 11
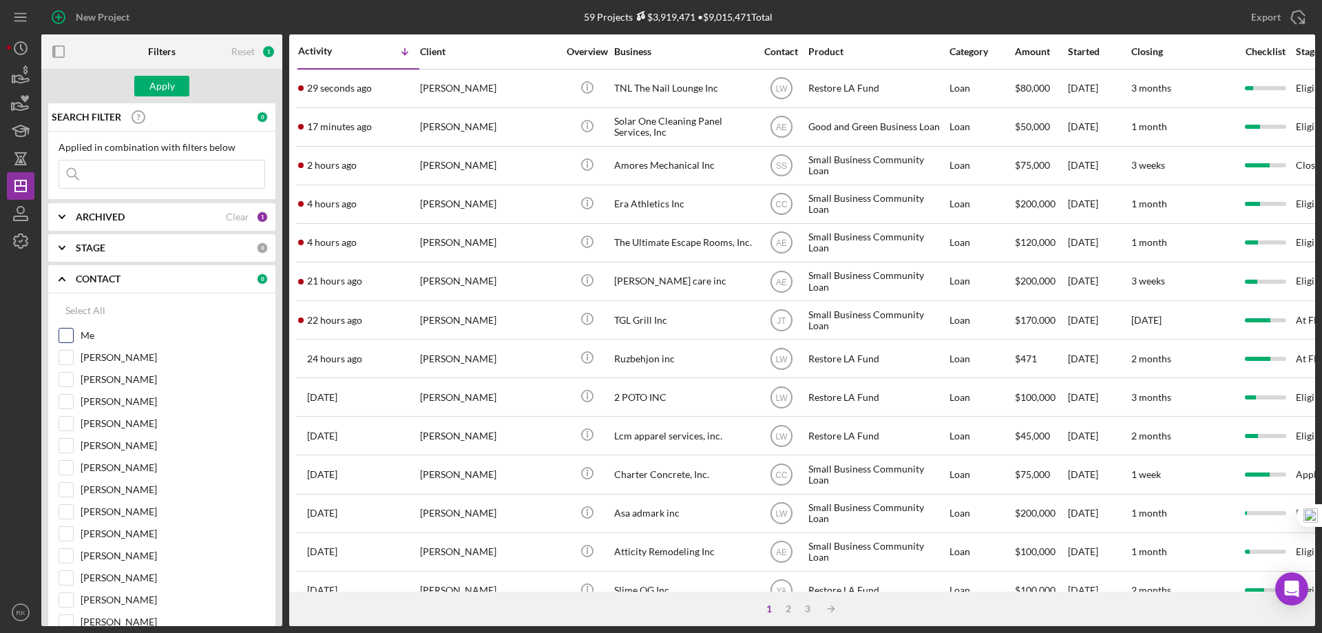
click at [68, 334] on input "Me" at bounding box center [66, 335] width 14 height 14
checkbox input "true"
click at [160, 89] on div "Apply" at bounding box center [161, 86] width 25 height 21
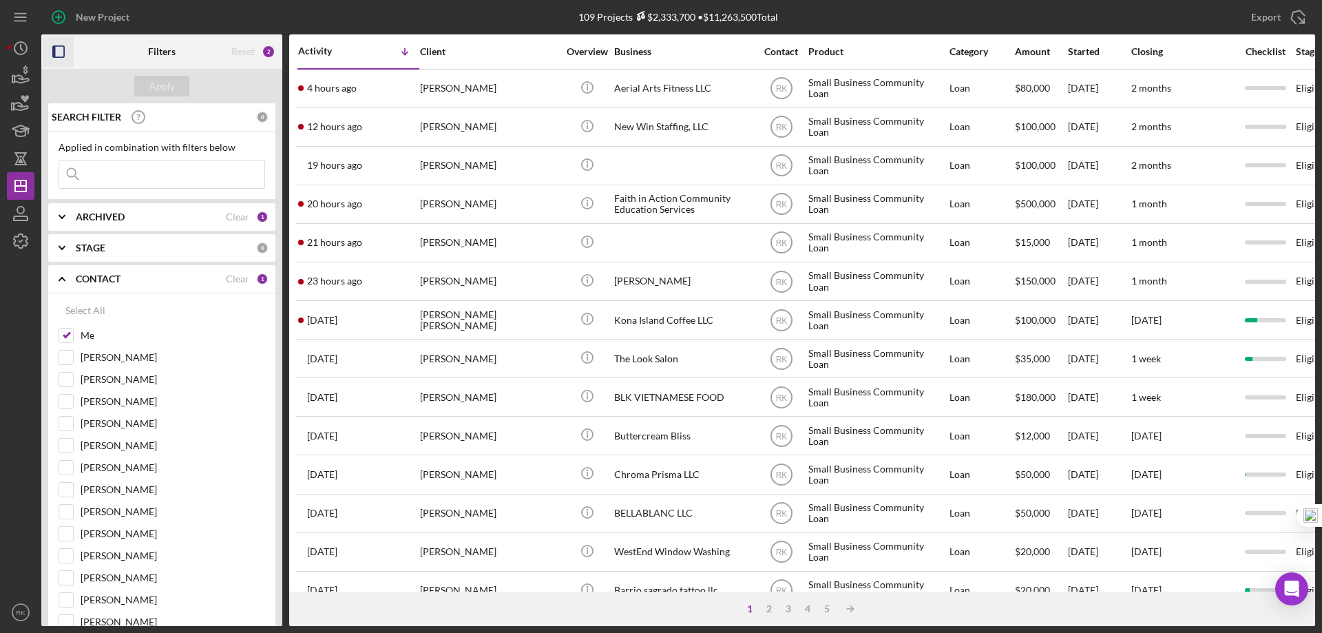
click at [53, 51] on rect "button" at bounding box center [54, 51] width 3 height 11
